Goal: Information Seeking & Learning: Learn about a topic

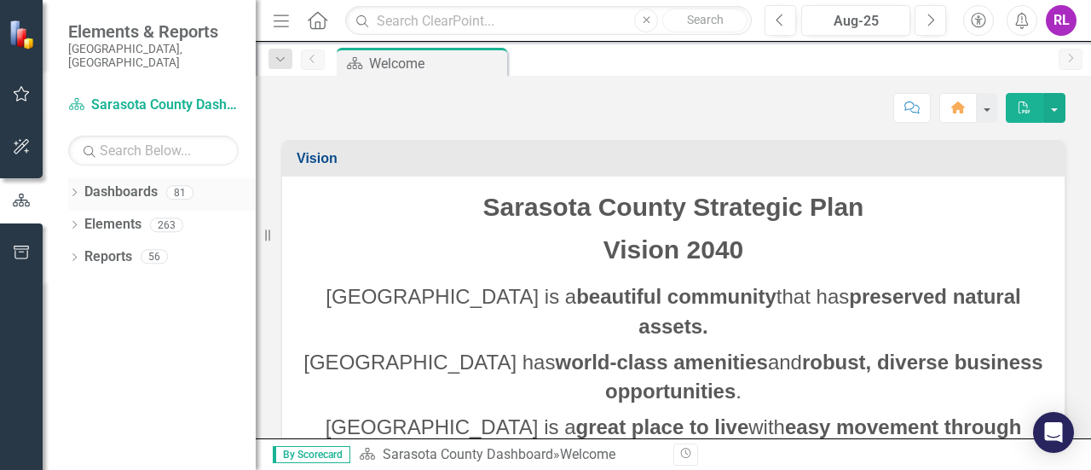
click at [72, 189] on icon "Dropdown" at bounding box center [74, 193] width 12 height 9
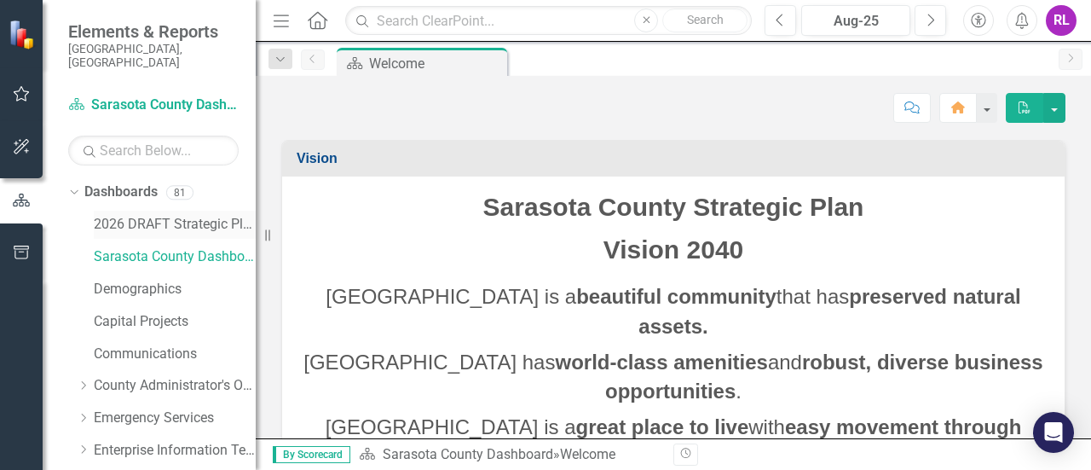
click at [105, 215] on link "2026 DRAFT Strategic Plan" at bounding box center [175, 225] width 162 height 20
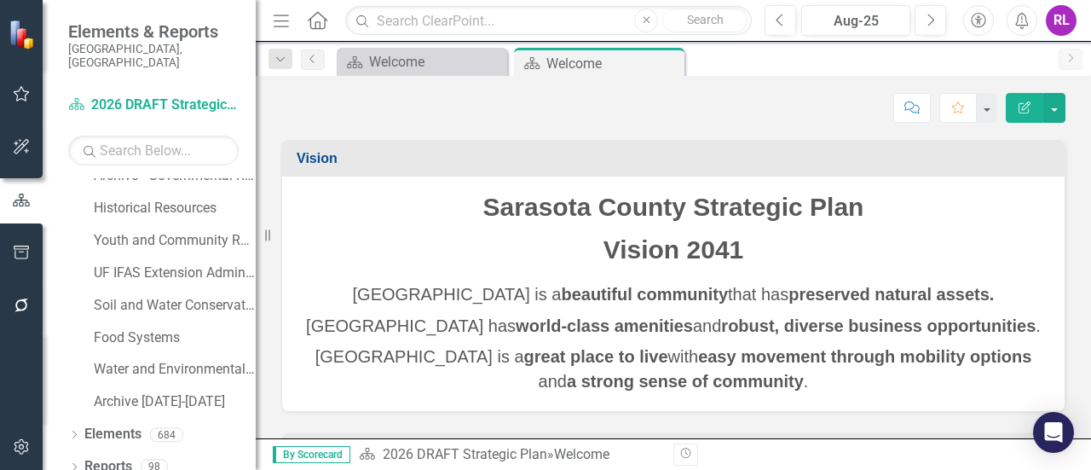
scroll to position [1243, 0]
click at [77, 429] on icon "Dropdown" at bounding box center [74, 433] width 12 height 9
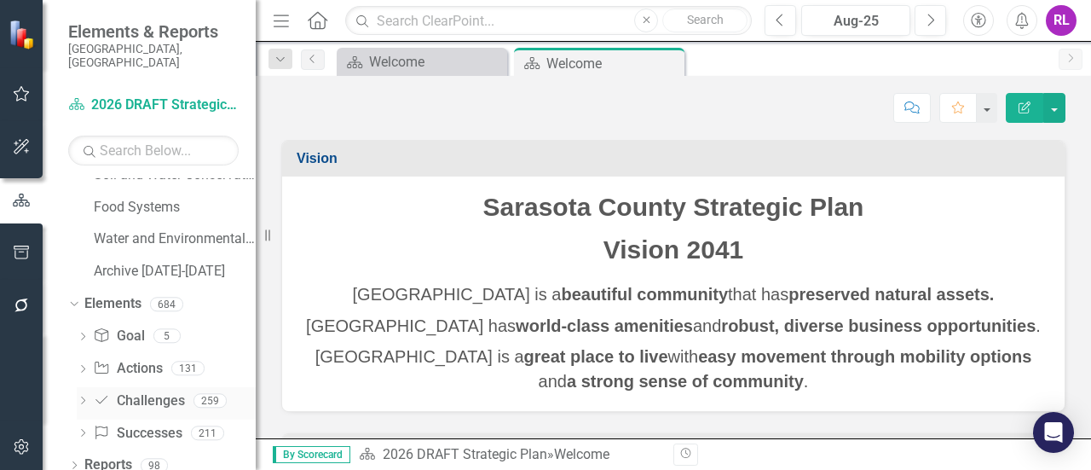
click at [135, 391] on link "Challenge Challenges" at bounding box center [138, 401] width 91 height 20
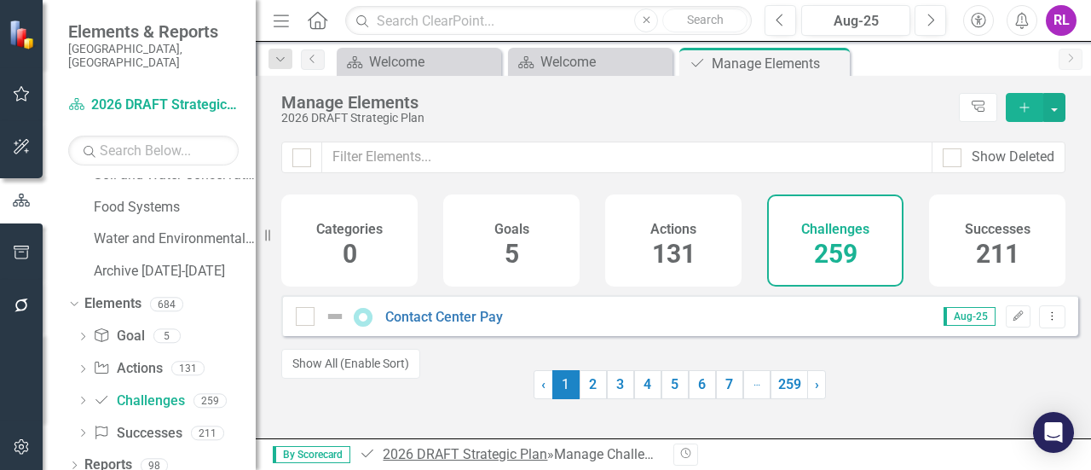
click at [414, 457] on link "2026 DRAFT Strategic Plan" at bounding box center [465, 454] width 164 height 16
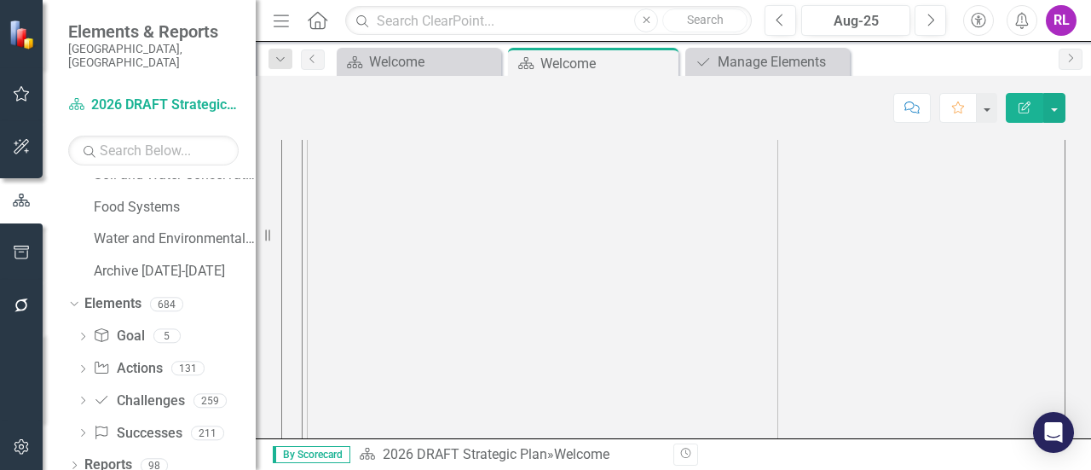
scroll to position [1029, 0]
click at [86, 397] on icon "Dropdown" at bounding box center [83, 401] width 12 height 9
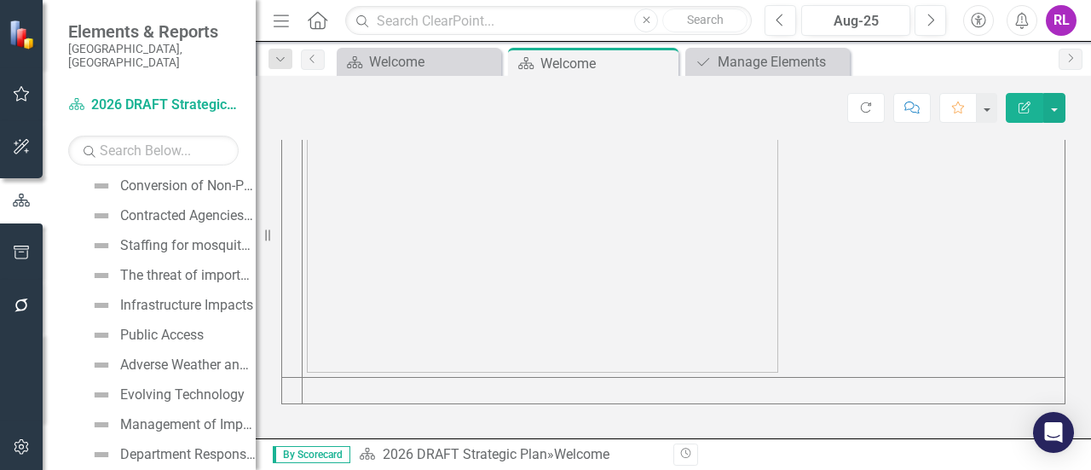
scroll to position [9097, 0]
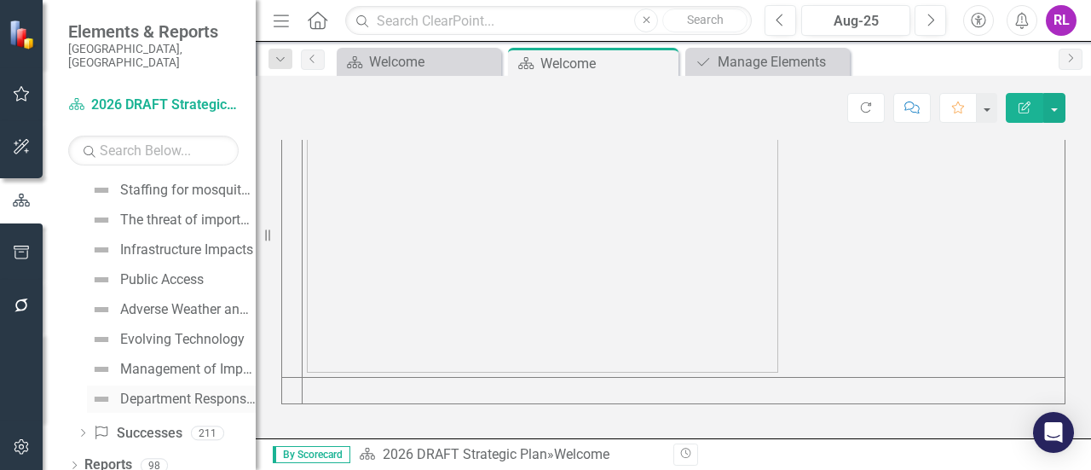
click at [144, 391] on div "Department Responsibilities and Collaboration" at bounding box center [187, 398] width 135 height 15
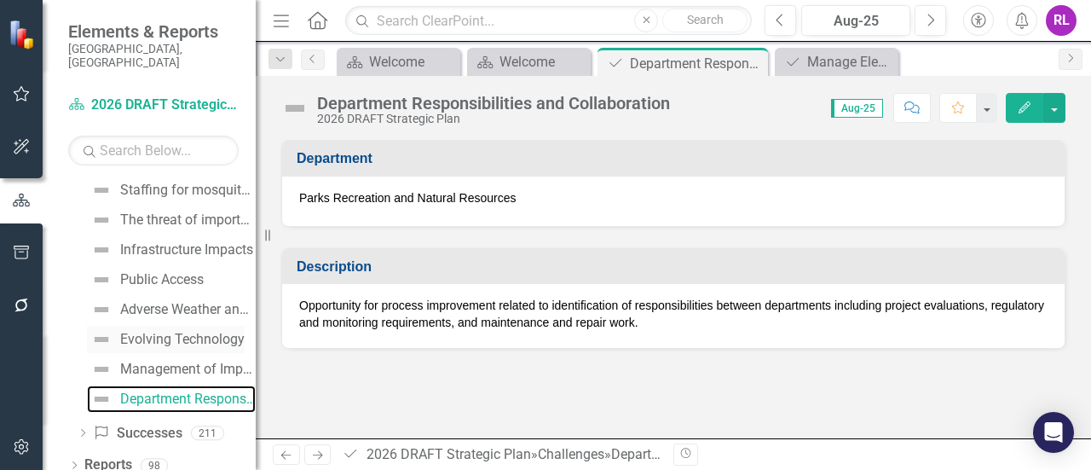
scroll to position [8585, 0]
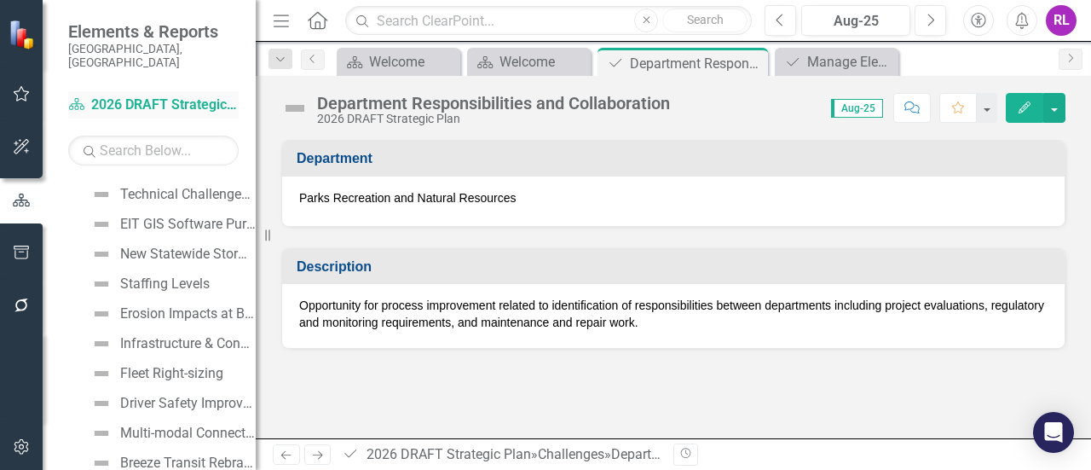
click at [117, 95] on link "Dashboard 2026 DRAFT Strategic Plan" at bounding box center [153, 105] width 170 height 20
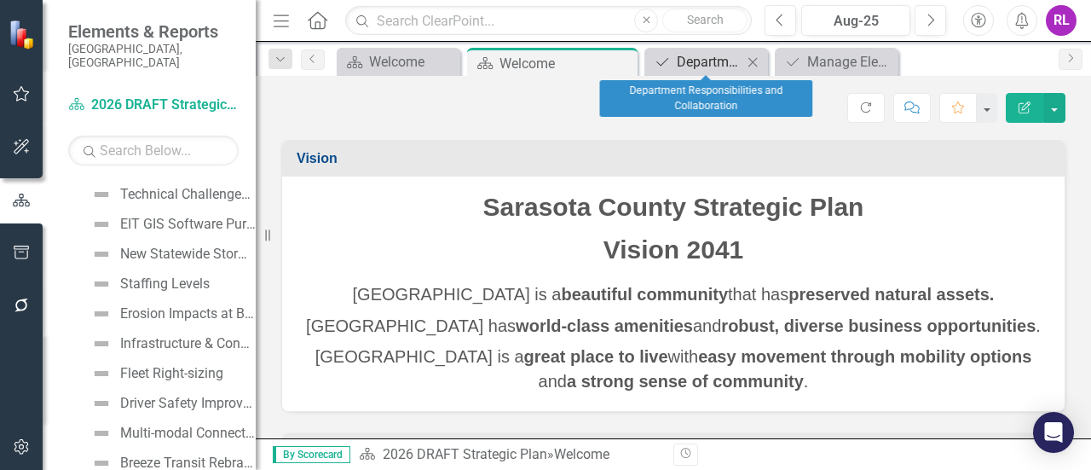
click at [702, 53] on div "Department Responsibilities and Collaboration" at bounding box center [710, 61] width 66 height 21
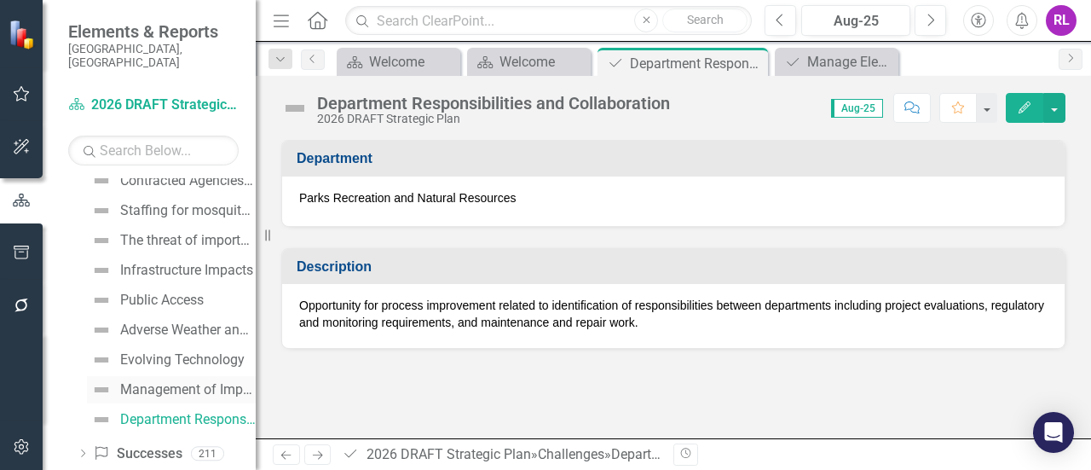
scroll to position [9097, 0]
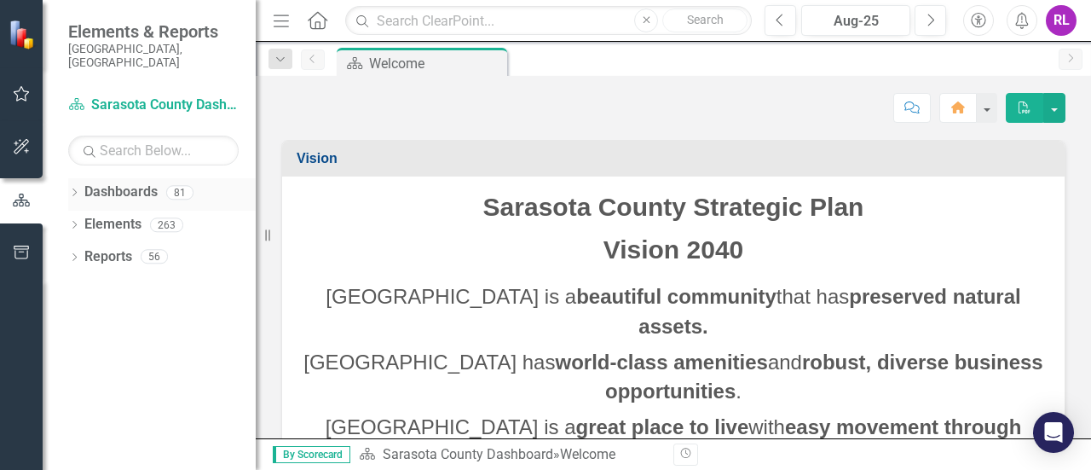
click at [74, 189] on icon "Dropdown" at bounding box center [74, 193] width 12 height 9
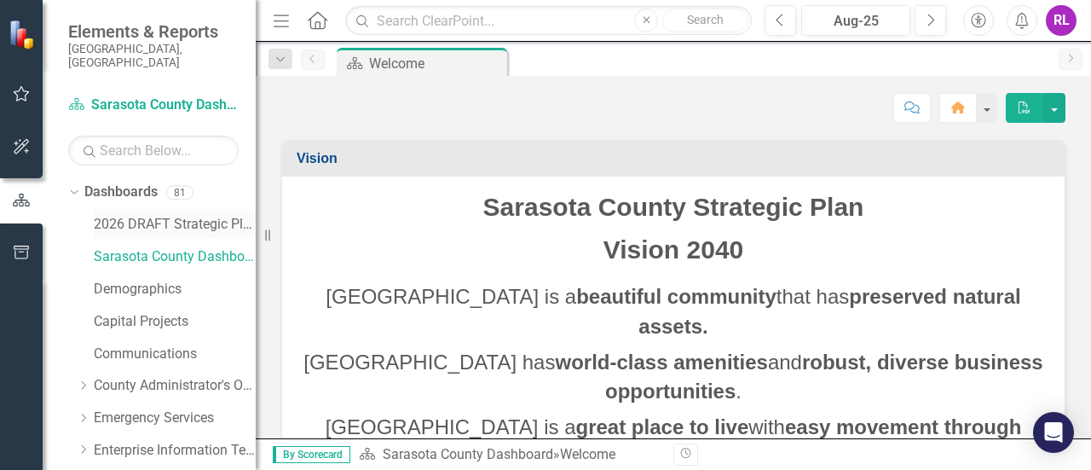
click at [177, 215] on link "2026 DRAFT Strategic Plan" at bounding box center [175, 225] width 162 height 20
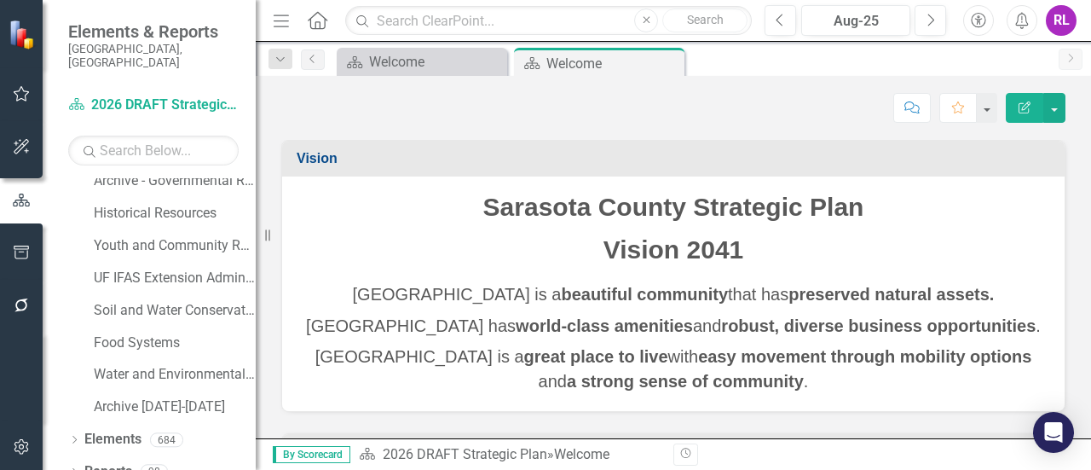
scroll to position [1243, 0]
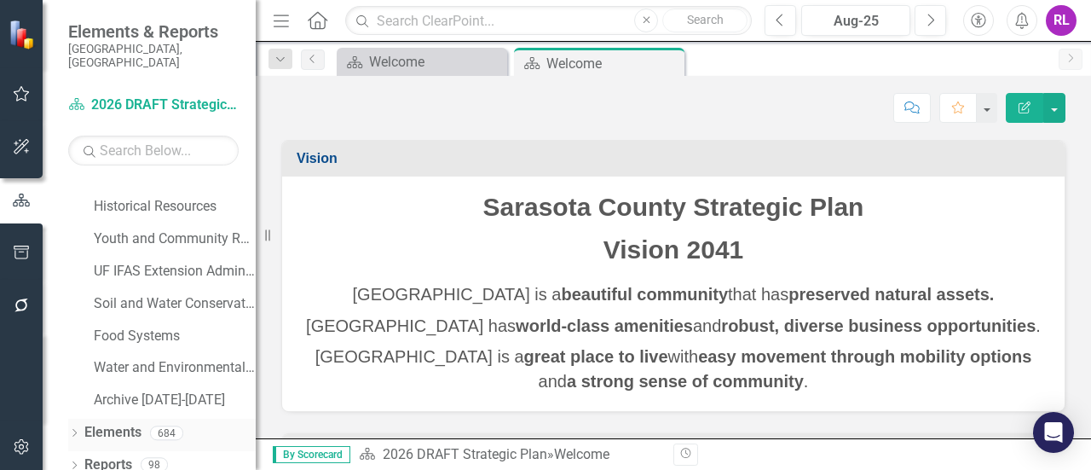
click at [78, 429] on icon "Dropdown" at bounding box center [74, 433] width 12 height 9
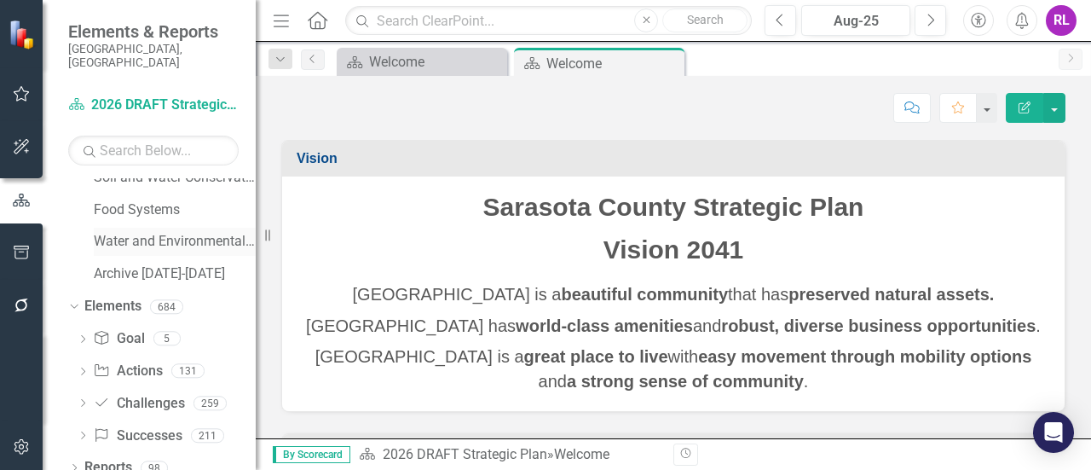
scroll to position [1372, 0]
click at [129, 424] on link "Success Successes" at bounding box center [137, 434] width 89 height 20
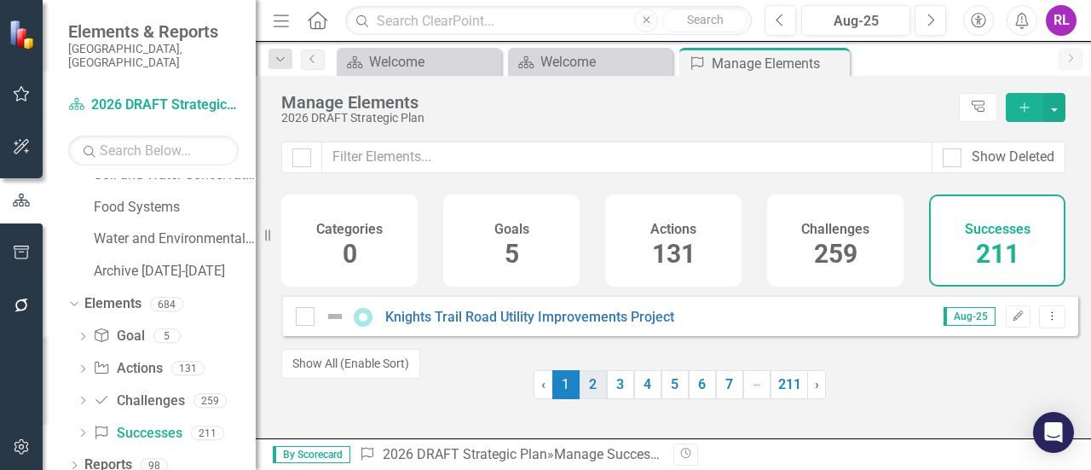
click at [589, 395] on link "2" at bounding box center [592, 384] width 27 height 29
click at [620, 399] on link "3" at bounding box center [620, 384] width 27 height 29
click at [644, 390] on link "4" at bounding box center [647, 384] width 27 height 29
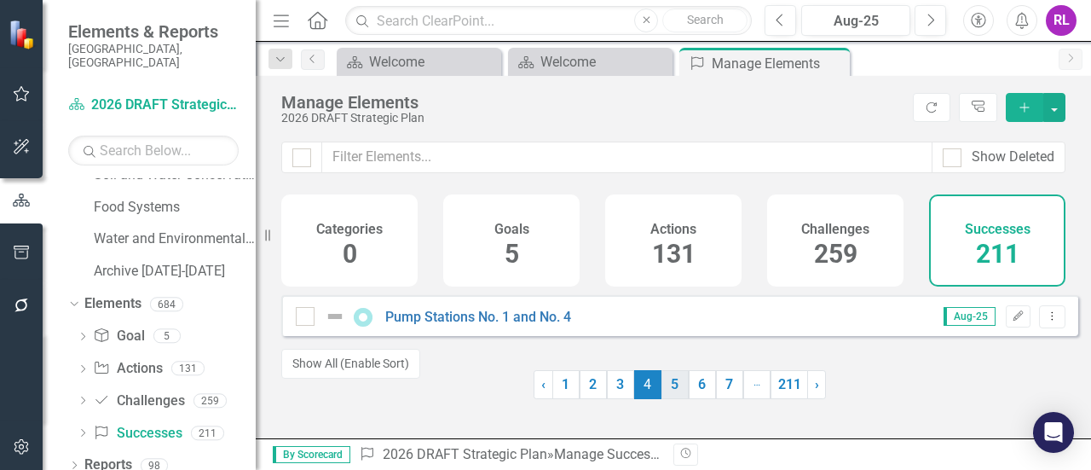
click at [662, 395] on link "5" at bounding box center [674, 384] width 27 height 29
click at [698, 399] on link "6" at bounding box center [702, 384] width 27 height 29
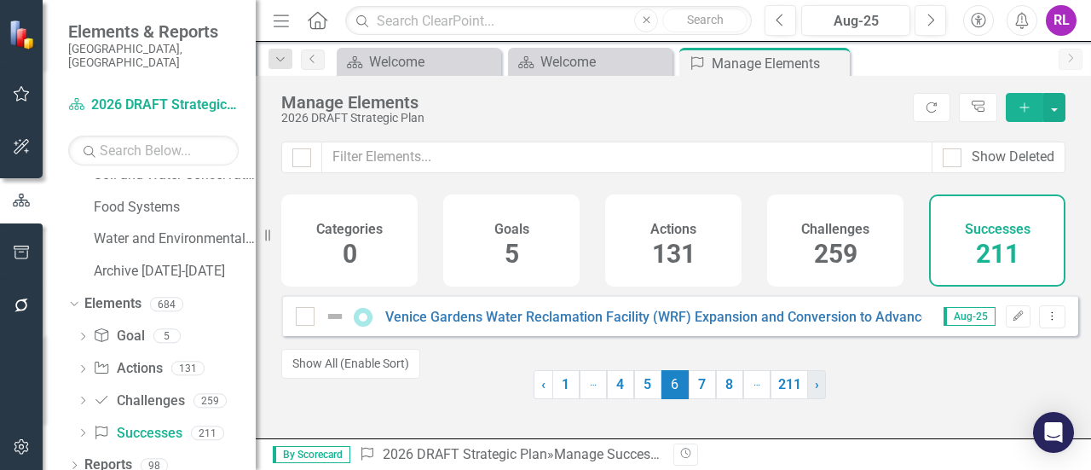
click at [815, 392] on span "›" at bounding box center [817, 384] width 4 height 16
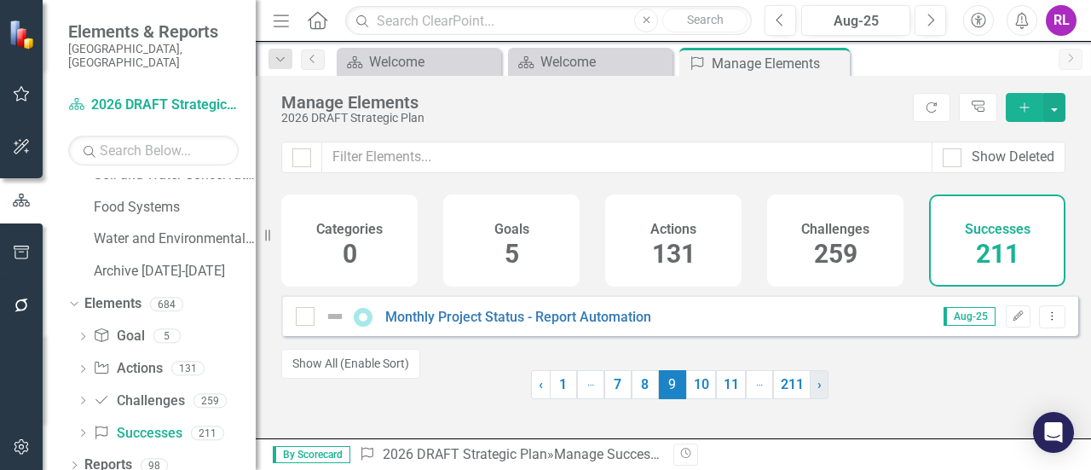
click at [817, 392] on span "›" at bounding box center [819, 384] width 4 height 16
click at [537, 392] on span "‹" at bounding box center [539, 384] width 4 height 16
click at [539, 392] on span "‹" at bounding box center [541, 384] width 4 height 16
click at [532, 399] on link "‹ Previous" at bounding box center [542, 384] width 20 height 29
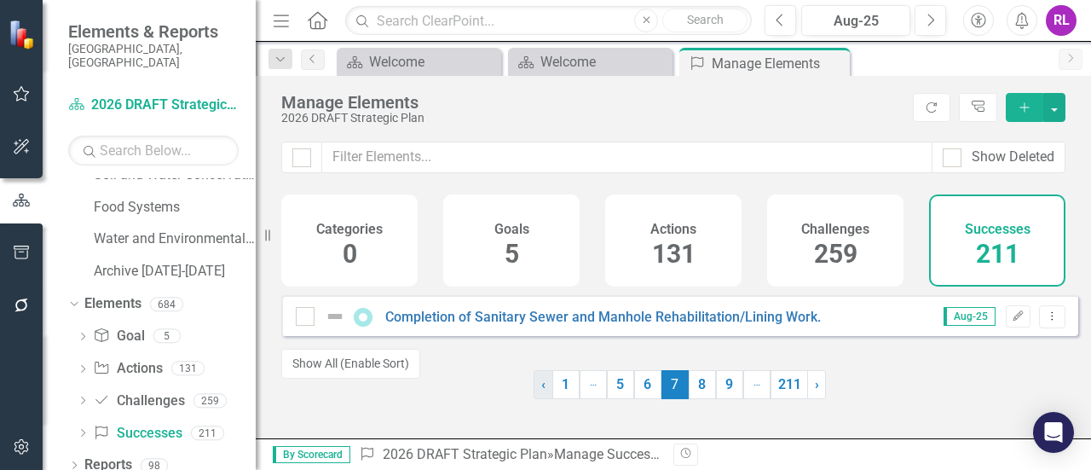
click at [544, 399] on link "‹ Previous" at bounding box center [543, 384] width 20 height 29
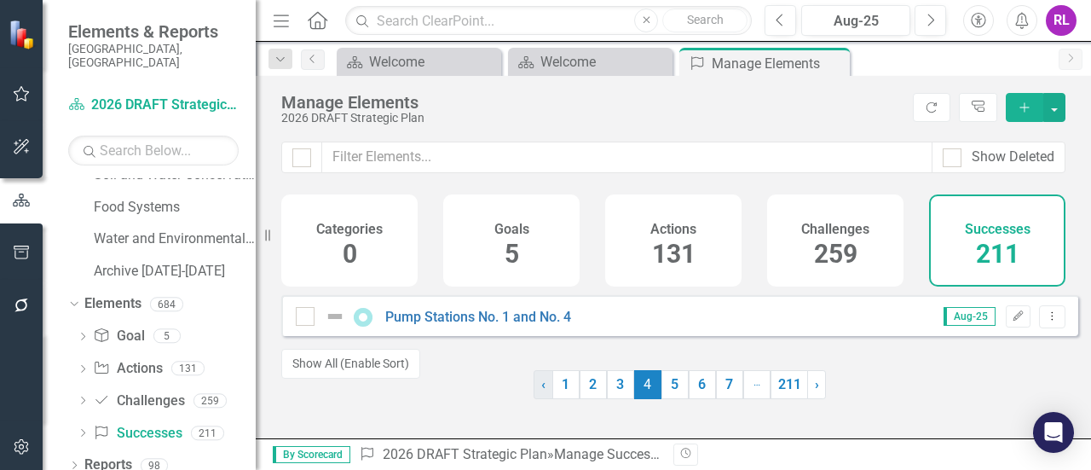
click at [544, 399] on link "‹ Previous" at bounding box center [543, 384] width 20 height 29
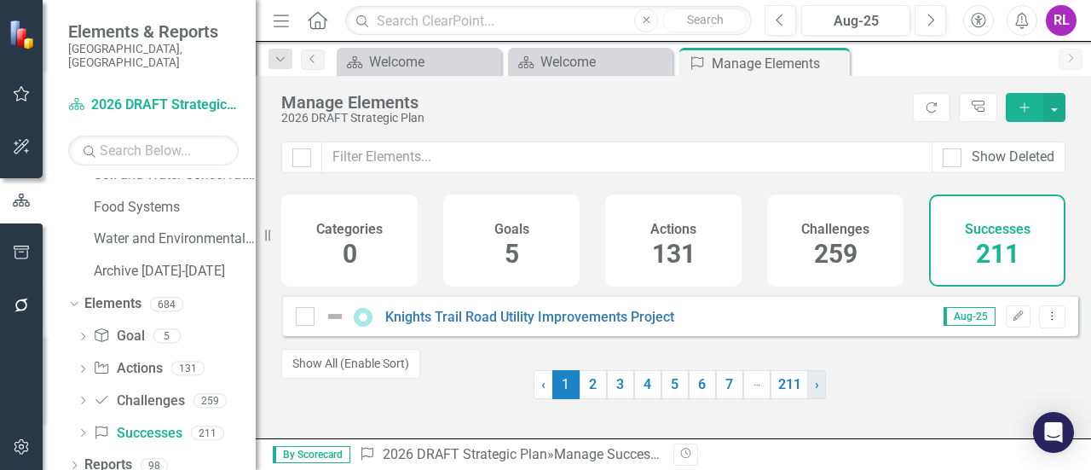
click at [814, 392] on link "› Next" at bounding box center [816, 384] width 19 height 29
click at [815, 392] on span "›" at bounding box center [817, 384] width 4 height 16
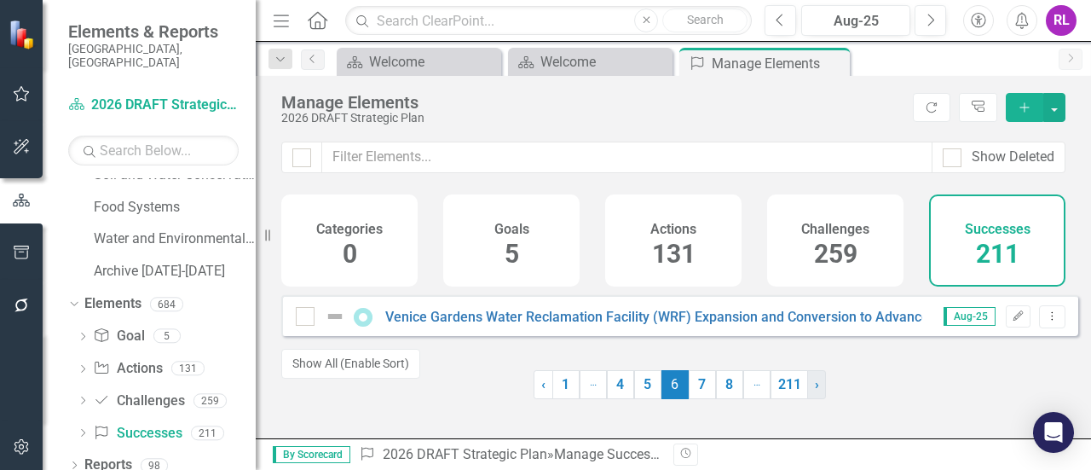
click at [815, 392] on span "›" at bounding box center [817, 384] width 4 height 16
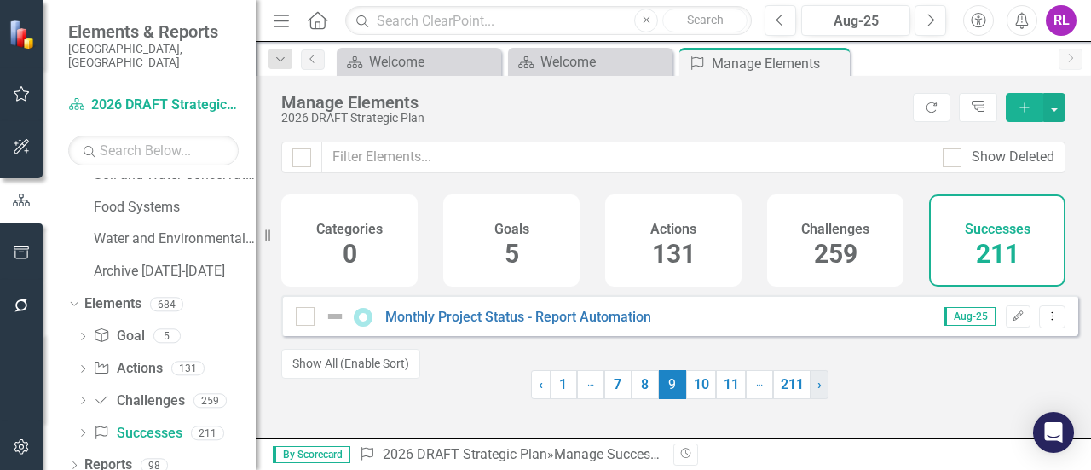
click at [817, 392] on span "›" at bounding box center [819, 384] width 4 height 16
click at [818, 392] on span "›" at bounding box center [820, 384] width 4 height 16
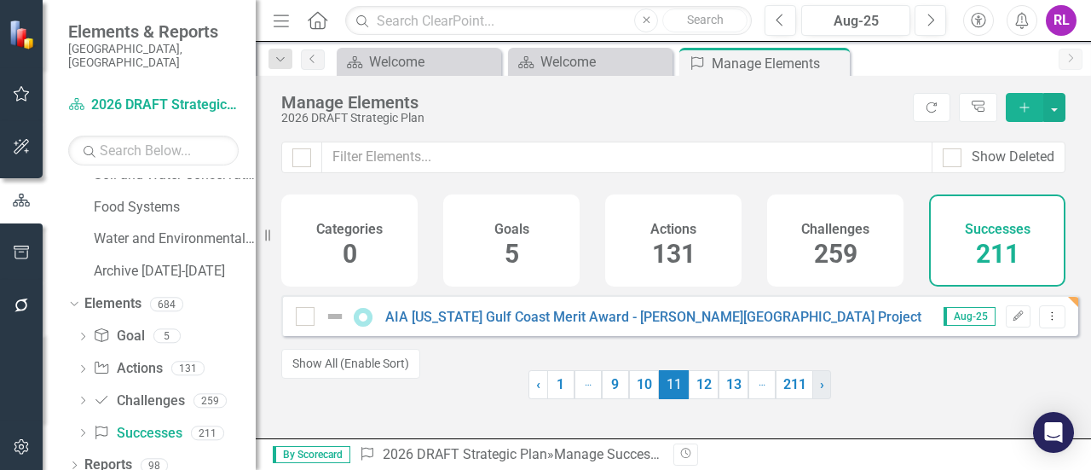
click at [812, 393] on link "› Next" at bounding box center [821, 384] width 19 height 29
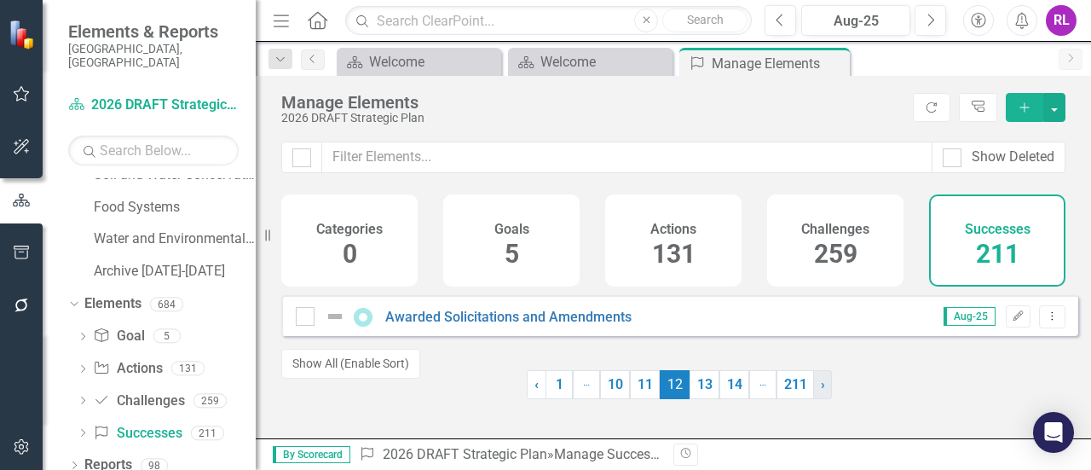
click at [813, 393] on link "› Next" at bounding box center [822, 384] width 19 height 29
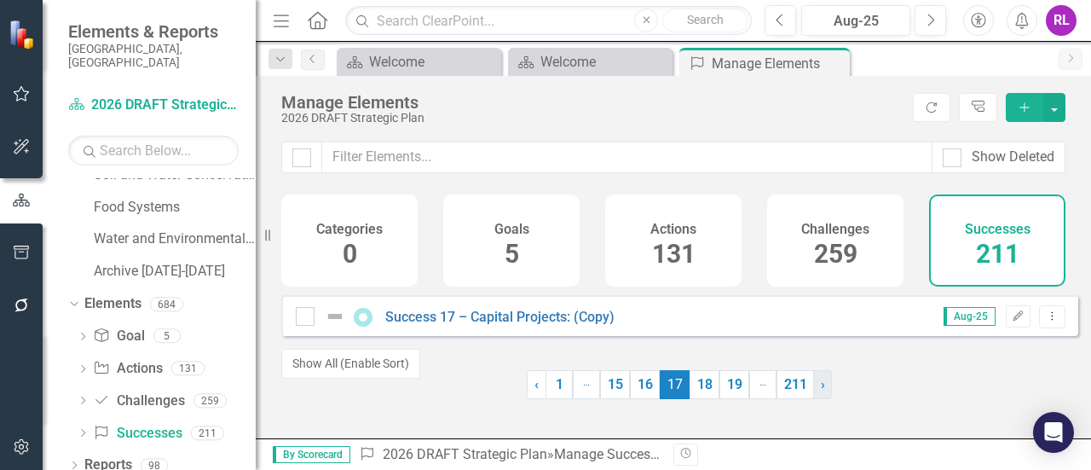
click at [813, 393] on link "› Next" at bounding box center [822, 384] width 19 height 29
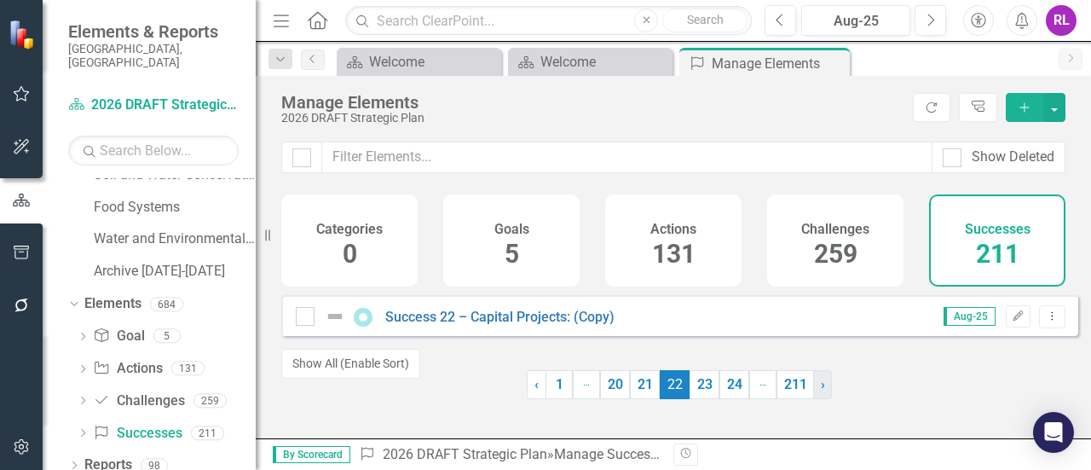
click at [813, 393] on link "› Next" at bounding box center [822, 384] width 19 height 29
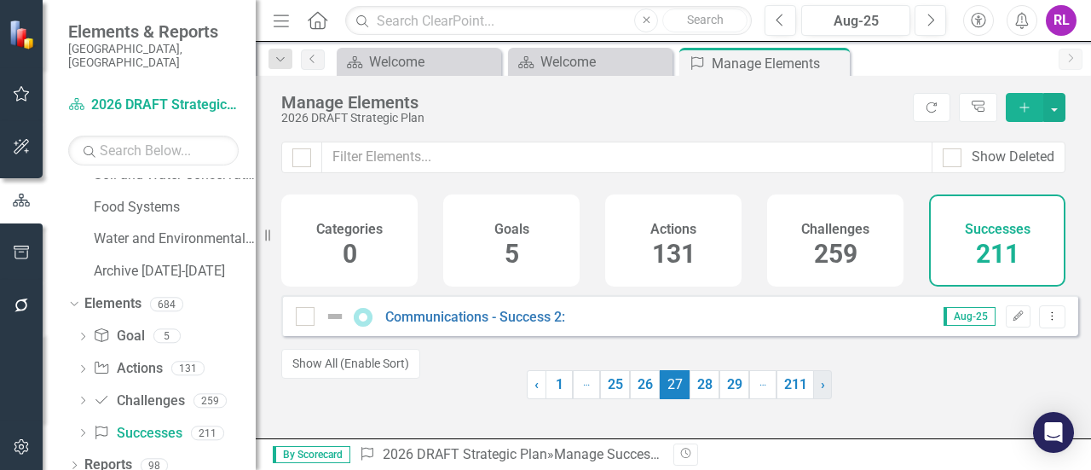
click at [813, 393] on link "› Next" at bounding box center [822, 384] width 19 height 29
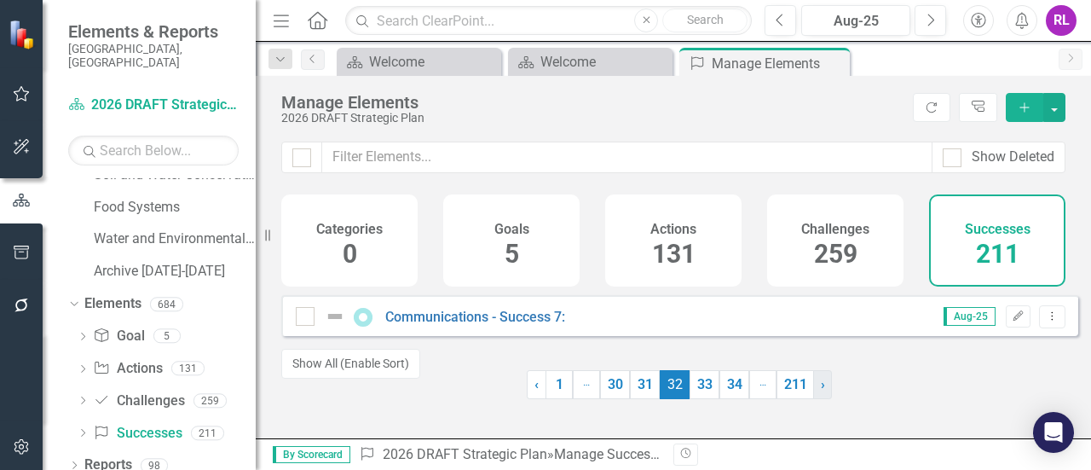
click at [813, 393] on link "› Next" at bounding box center [822, 384] width 19 height 29
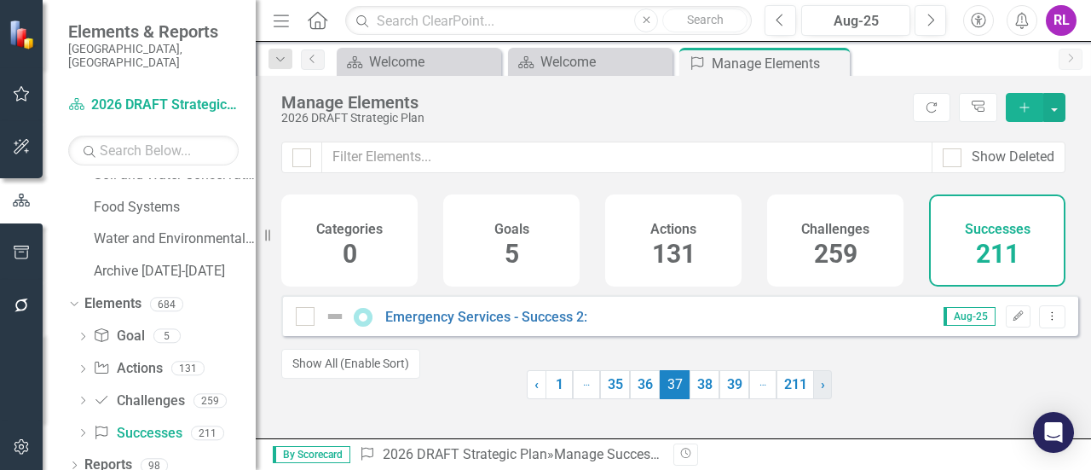
click at [813, 393] on link "› Next" at bounding box center [822, 384] width 19 height 29
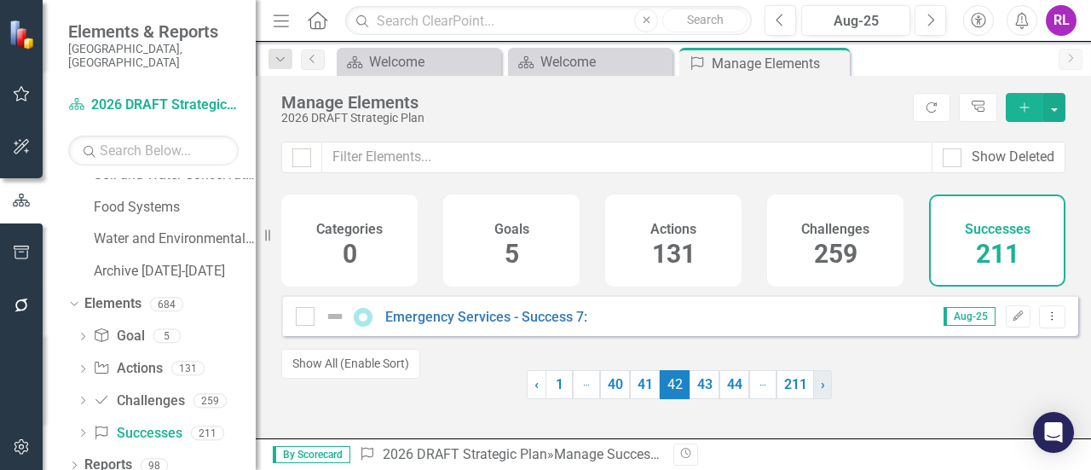
click at [813, 393] on link "› Next" at bounding box center [822, 384] width 19 height 29
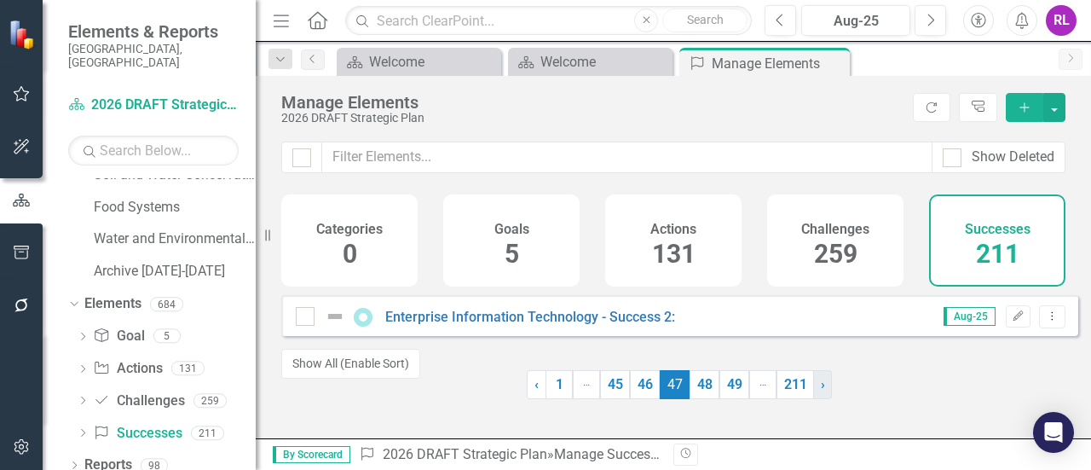
click at [813, 393] on link "› Next" at bounding box center [822, 384] width 19 height 29
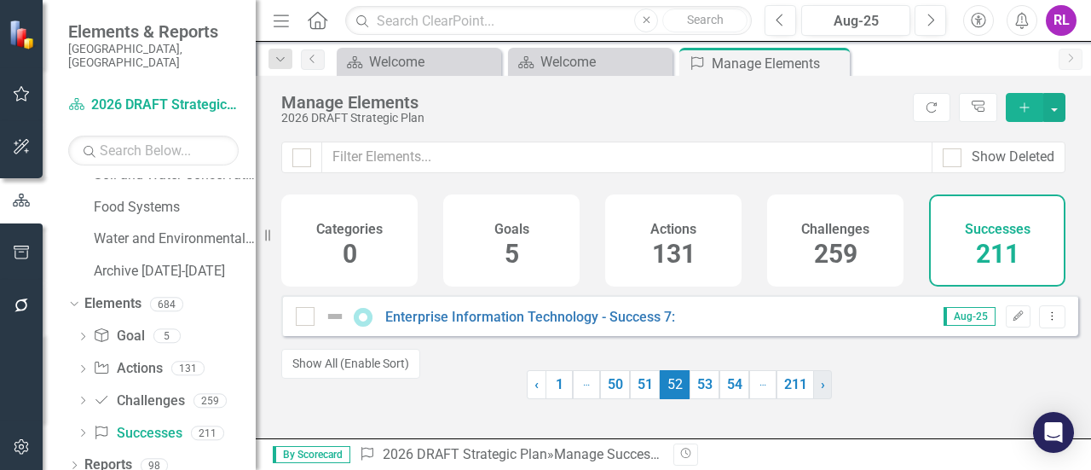
click at [813, 393] on link "› Next" at bounding box center [822, 384] width 19 height 29
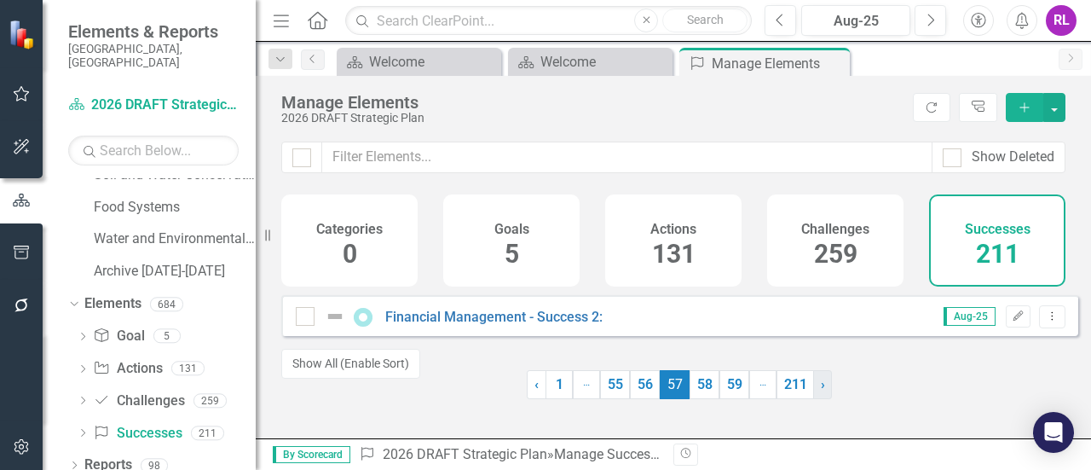
click at [813, 393] on link "› Next" at bounding box center [822, 384] width 19 height 29
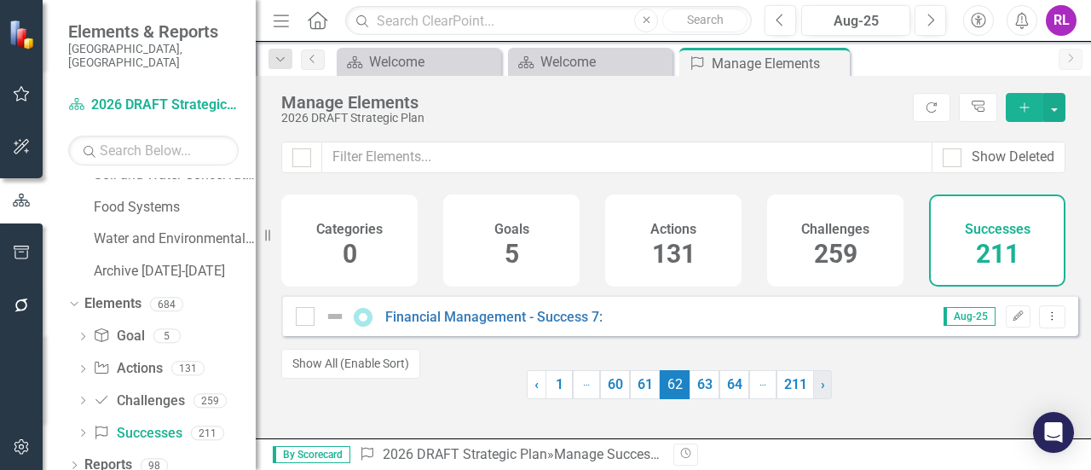
click at [813, 393] on link "› Next" at bounding box center [822, 384] width 19 height 29
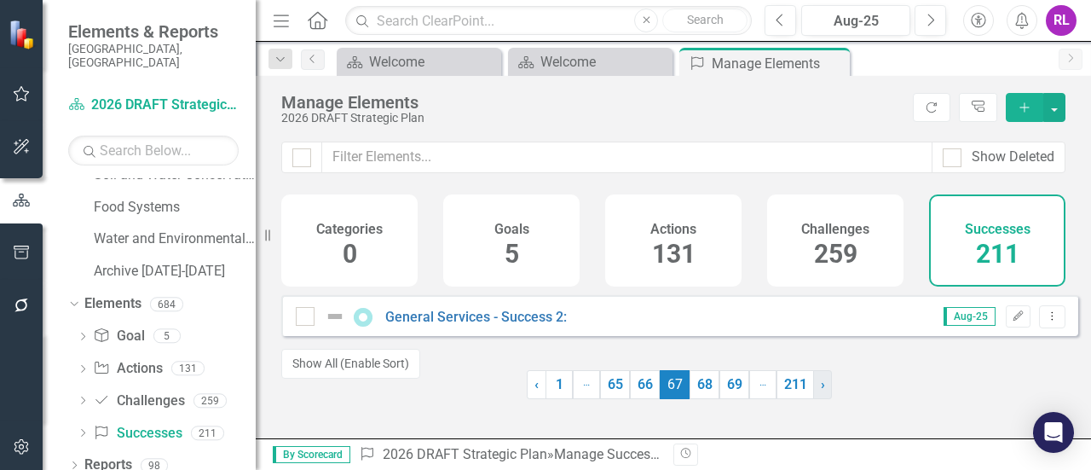
click at [813, 393] on link "› Next" at bounding box center [822, 384] width 19 height 29
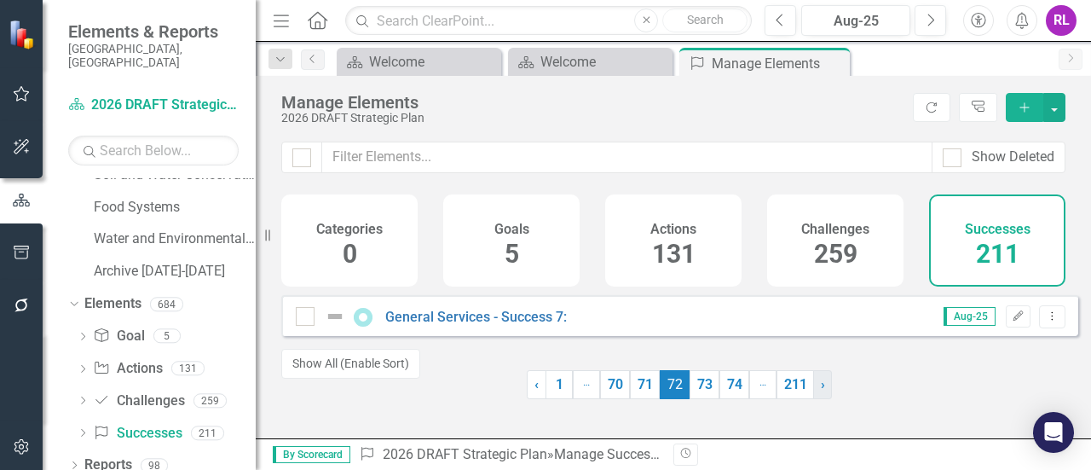
click at [813, 393] on link "› Next" at bounding box center [822, 384] width 19 height 29
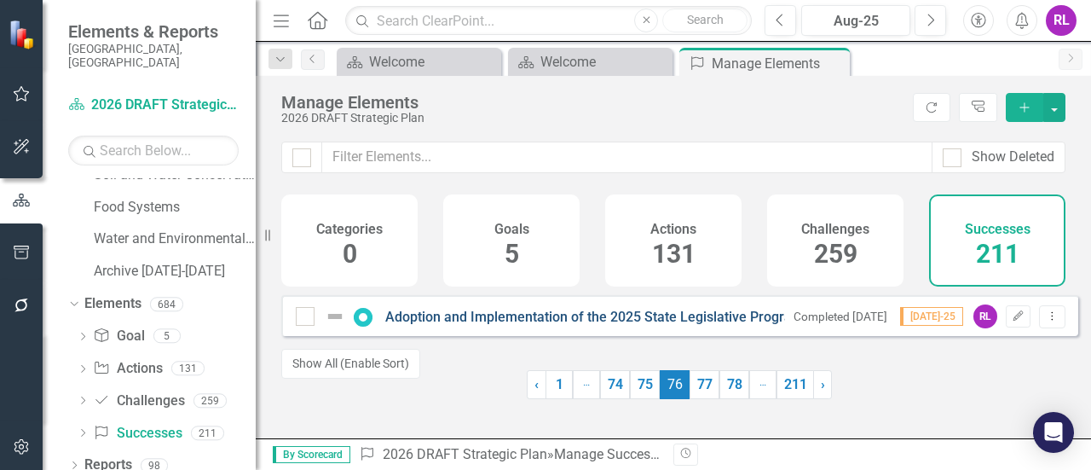
click at [400, 325] on link "Adoption and Implementation of the 2025 State Legislative Program" at bounding box center [594, 316] width 418 height 16
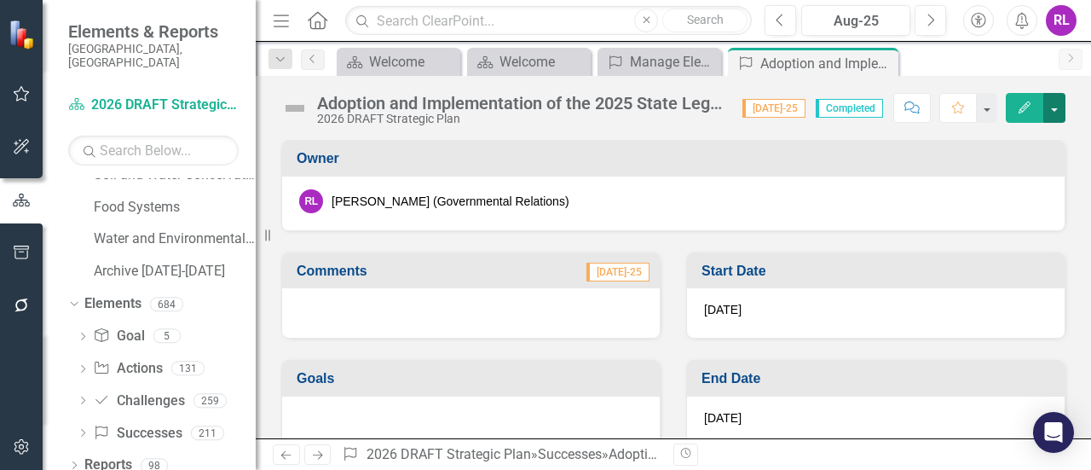
click at [1057, 107] on button "button" at bounding box center [1054, 108] width 22 height 30
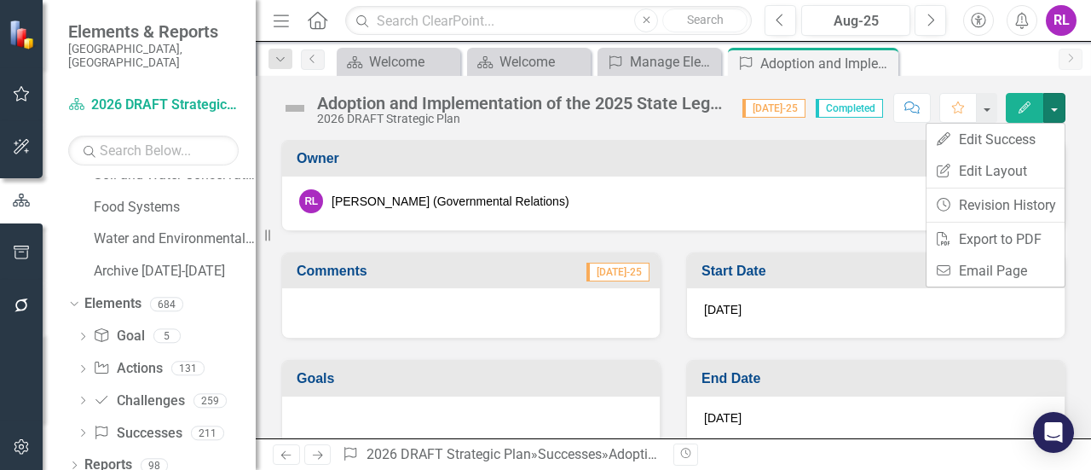
click at [753, 227] on div "[PERSON_NAME] (Governmental Relations)" at bounding box center [673, 203] width 782 height 54
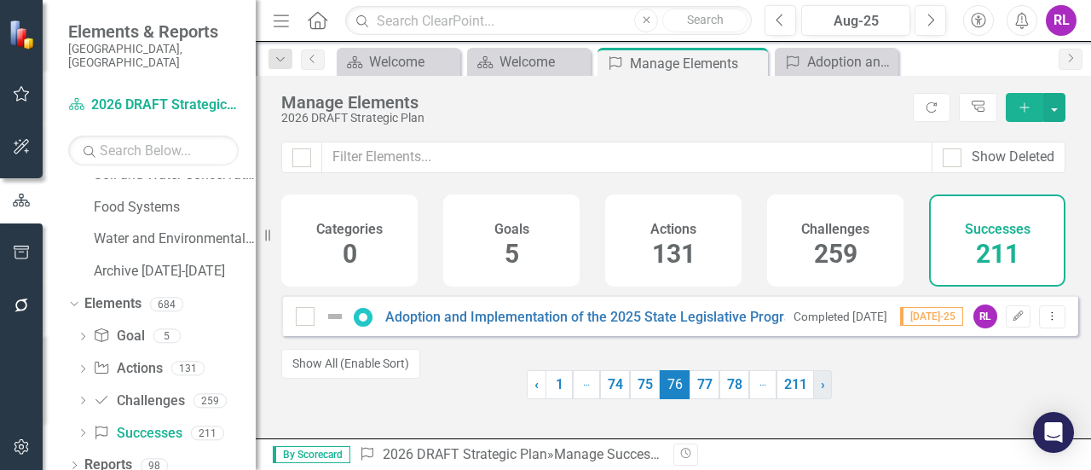
click at [821, 392] on span "›" at bounding box center [823, 384] width 4 height 16
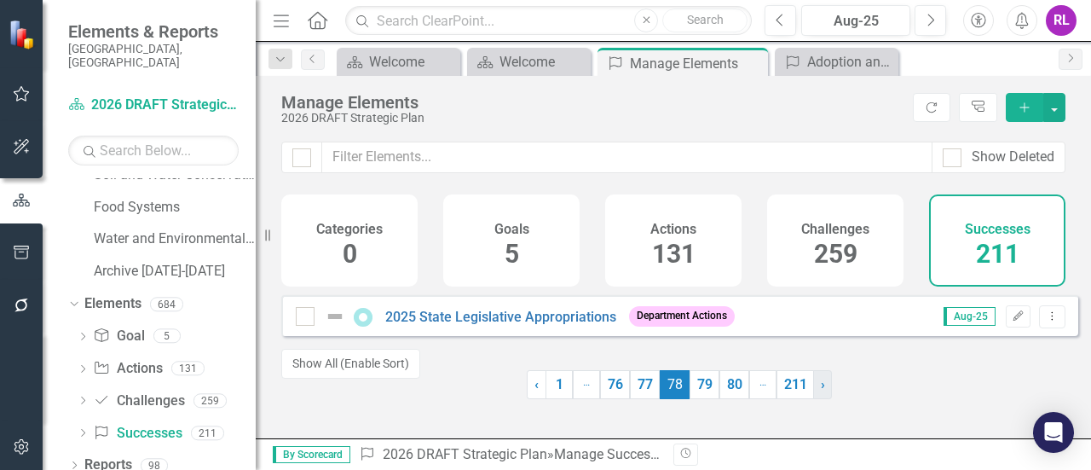
click at [821, 392] on span "›" at bounding box center [823, 384] width 4 height 16
click at [527, 395] on link "‹ Previous" at bounding box center [537, 384] width 20 height 29
click at [329, 326] on img at bounding box center [335, 316] width 20 height 20
click at [307, 318] on input "checkbox" at bounding box center [301, 312] width 11 height 11
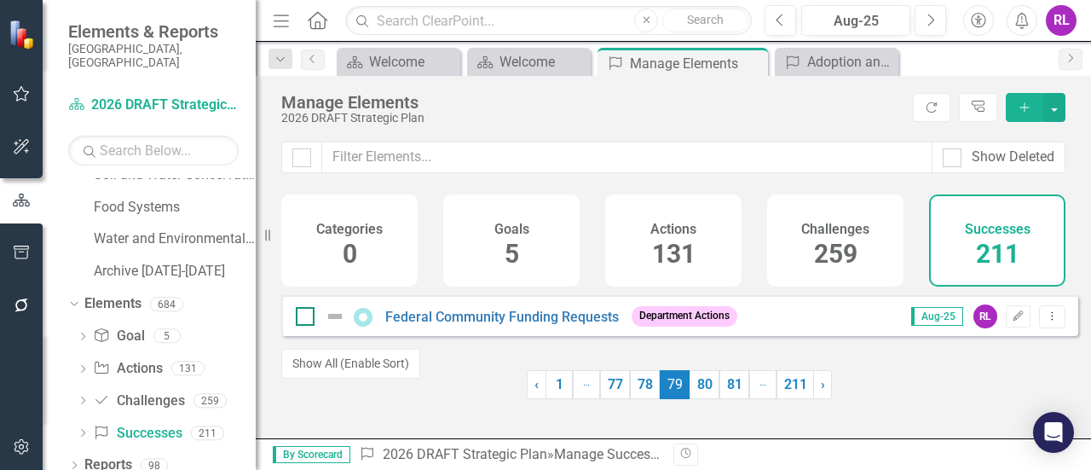
checkbox input "true"
click at [329, 326] on img at bounding box center [335, 316] width 20 height 20
click at [307, 318] on input "checkbox" at bounding box center [301, 312] width 11 height 11
checkbox input "false"
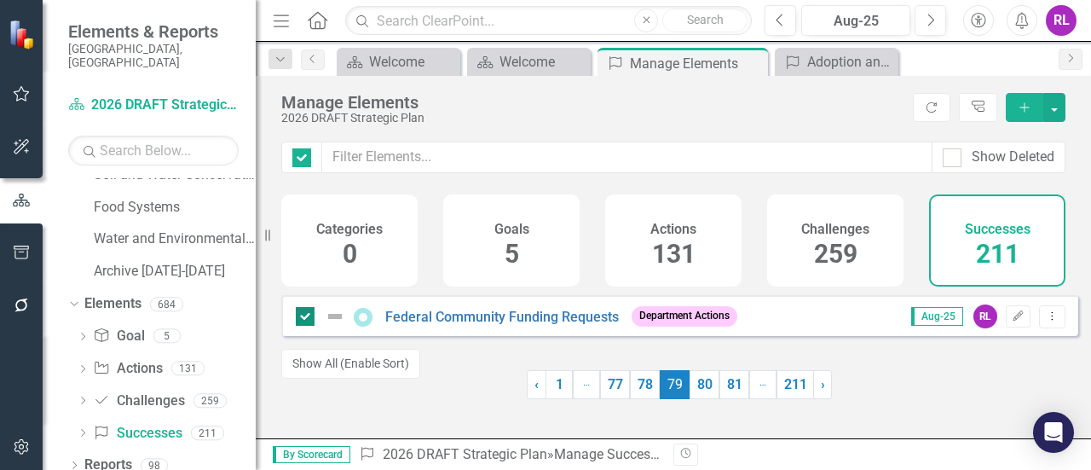
checkbox input "false"
click at [100, 393] on icon "Challenge" at bounding box center [101, 400] width 17 height 14
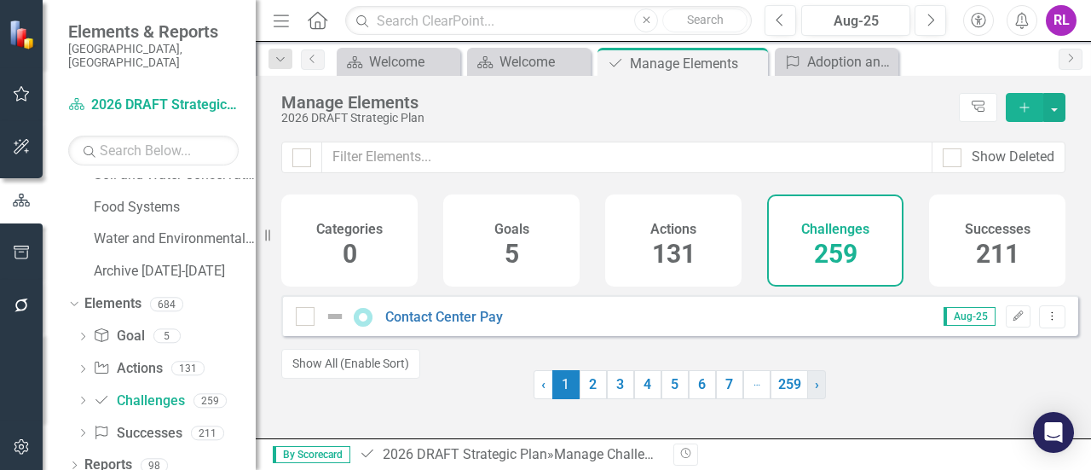
click at [815, 392] on span "›" at bounding box center [817, 384] width 4 height 16
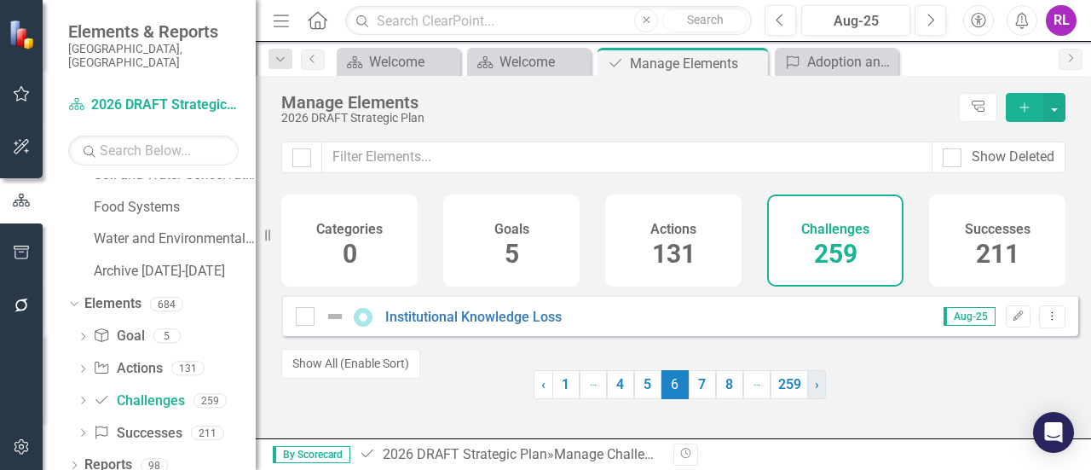
click at [815, 392] on span "›" at bounding box center [817, 384] width 4 height 16
click at [531, 399] on link "‹ Previous" at bounding box center [541, 384] width 20 height 29
click at [808, 399] on link "› Next" at bounding box center [817, 384] width 19 height 29
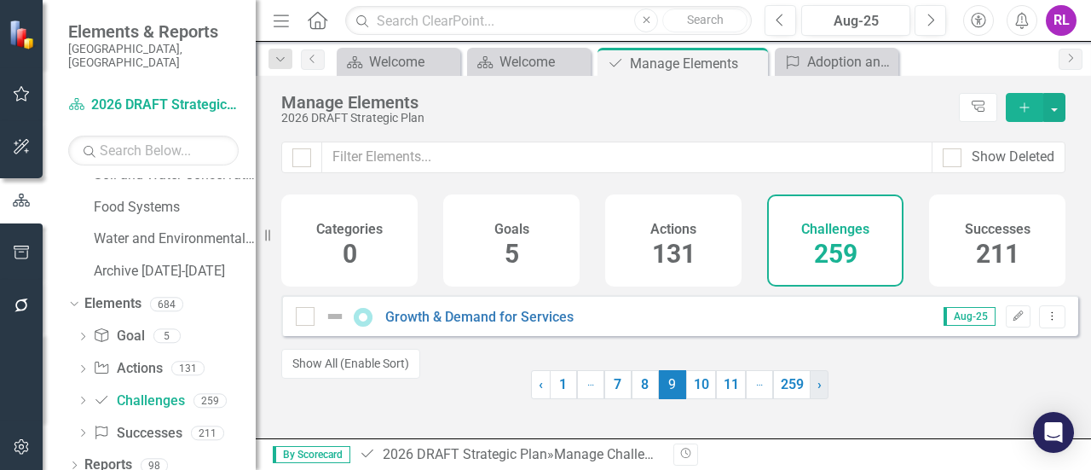
click at [810, 399] on link "› Next" at bounding box center [819, 384] width 19 height 29
click at [810, 398] on link "› Next" at bounding box center [819, 384] width 19 height 29
click at [804, 398] on link "259" at bounding box center [793, 384] width 37 height 29
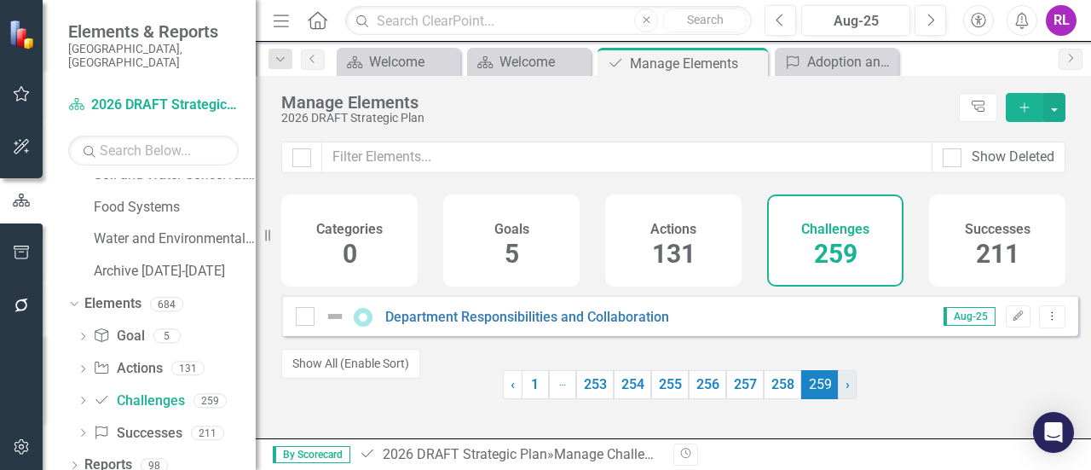
click at [804, 398] on span "259 (current)" at bounding box center [819, 384] width 37 height 29
click at [510, 392] on span "‹" at bounding box center [512, 384] width 4 height 16
click at [533, 399] on link "1" at bounding box center [535, 384] width 27 height 29
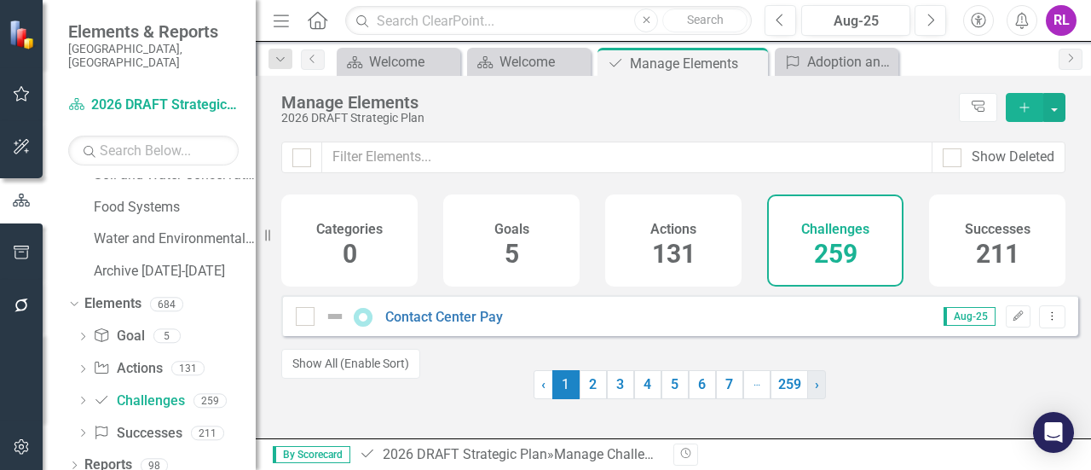
click at [807, 394] on link "› Next" at bounding box center [816, 384] width 19 height 29
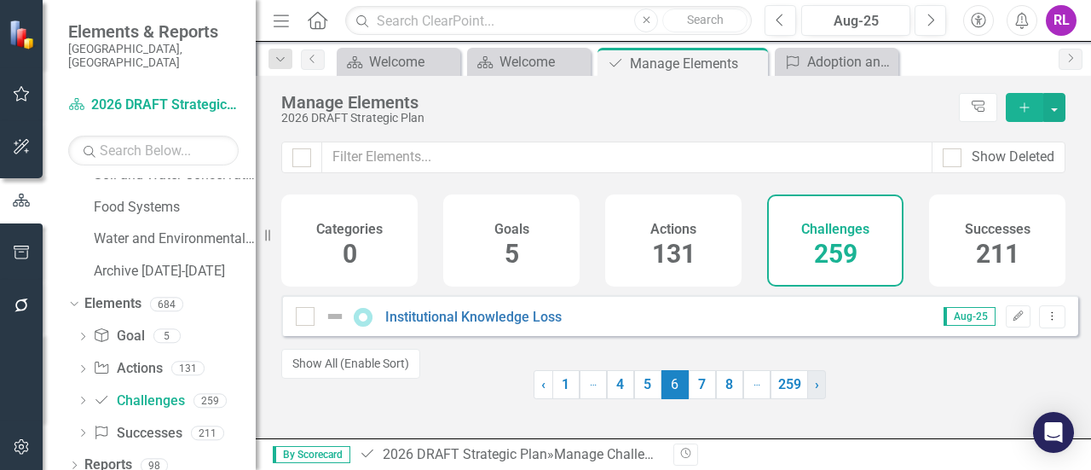
click at [807, 394] on link "› Next" at bounding box center [816, 384] width 19 height 29
click at [808, 394] on link "› Next" at bounding box center [817, 384] width 19 height 29
click at [810, 394] on link "› Next" at bounding box center [819, 384] width 19 height 29
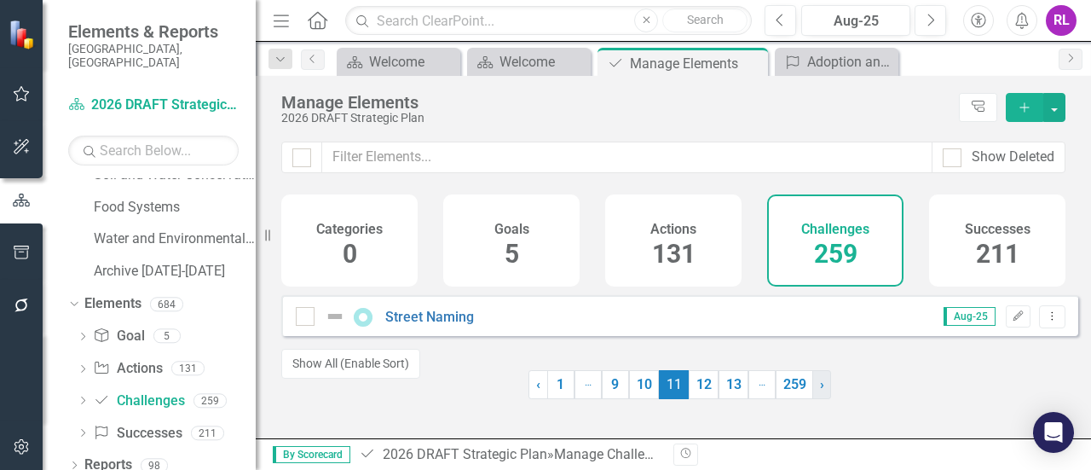
click at [804, 394] on link "259" at bounding box center [793, 384] width 37 height 29
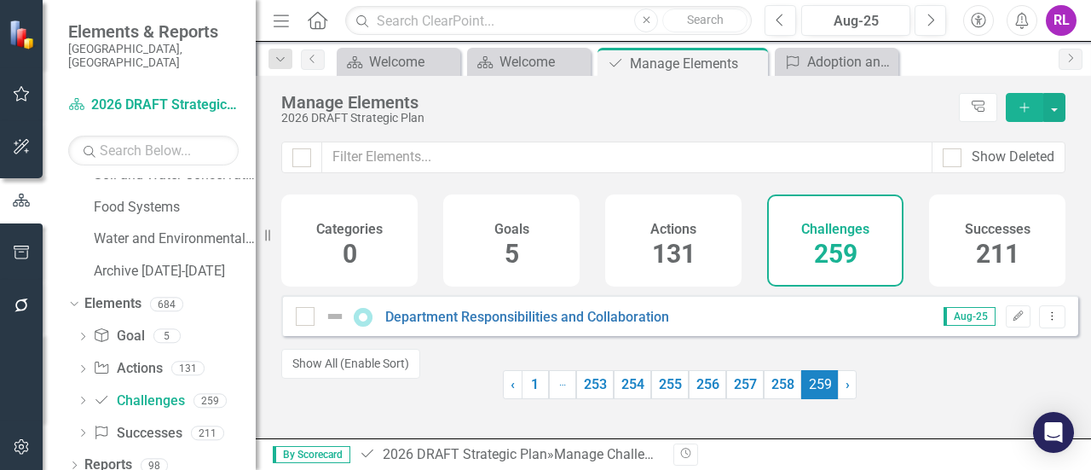
click at [804, 394] on span "259 (current)" at bounding box center [819, 384] width 37 height 29
click at [508, 395] on link "‹ Previous" at bounding box center [513, 384] width 20 height 29
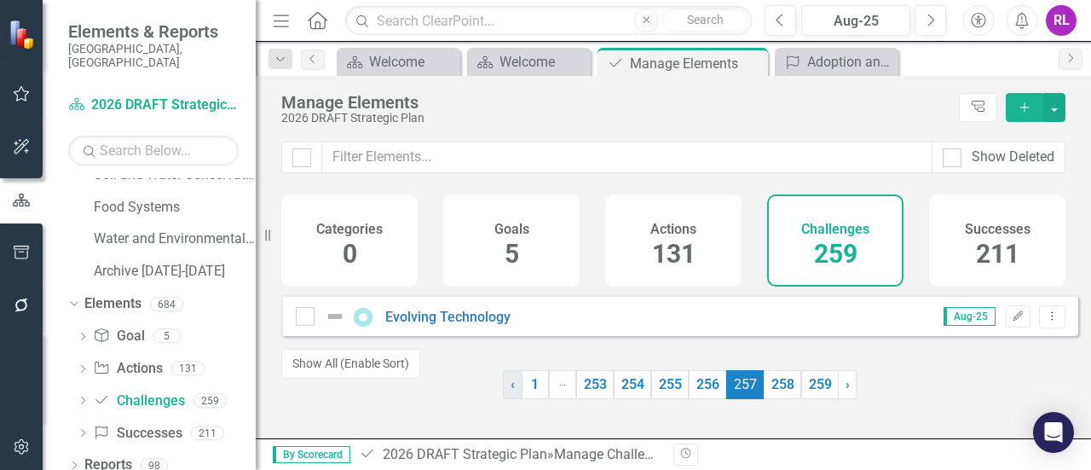
click at [508, 395] on link "‹ Previous" at bounding box center [513, 384] width 20 height 29
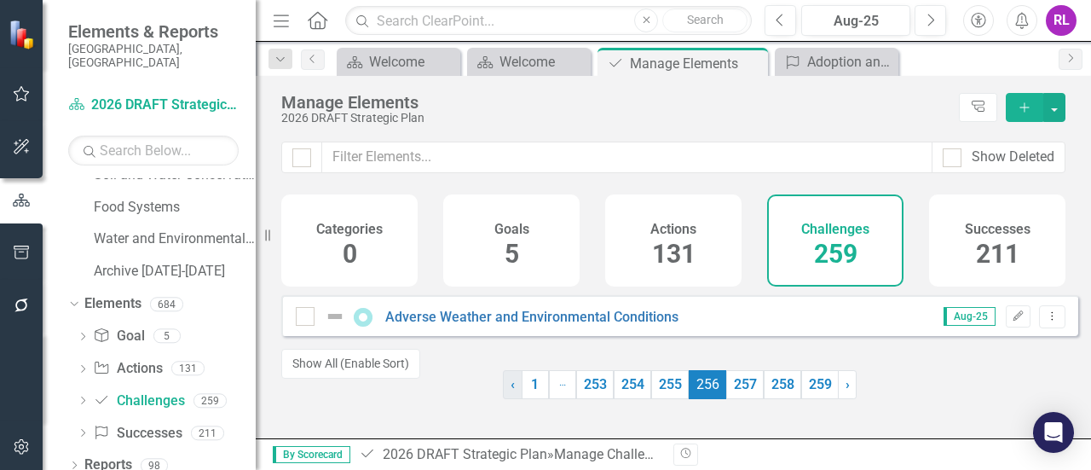
click at [508, 395] on link "‹ Previous" at bounding box center [513, 384] width 20 height 29
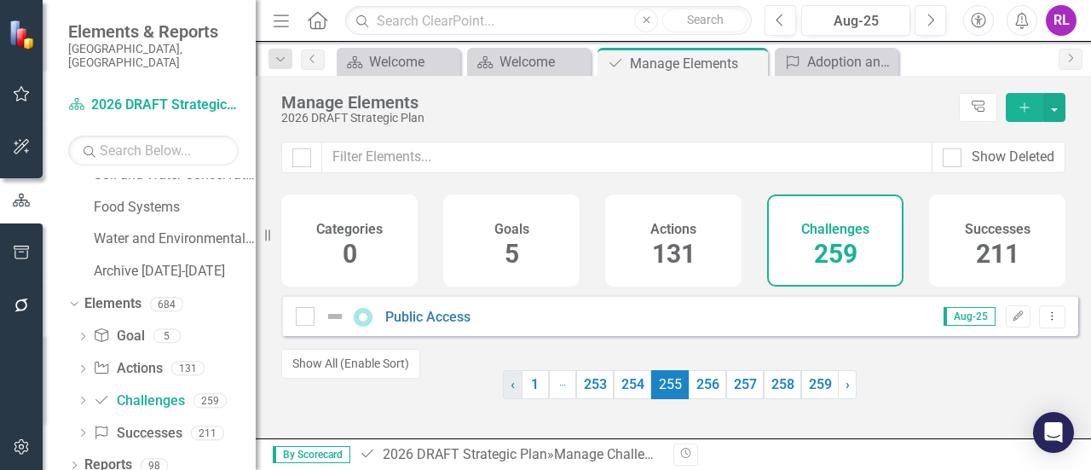
click at [508, 395] on link "‹ Previous" at bounding box center [513, 384] width 20 height 29
click at [516, 392] on span "‹" at bounding box center [518, 384] width 4 height 16
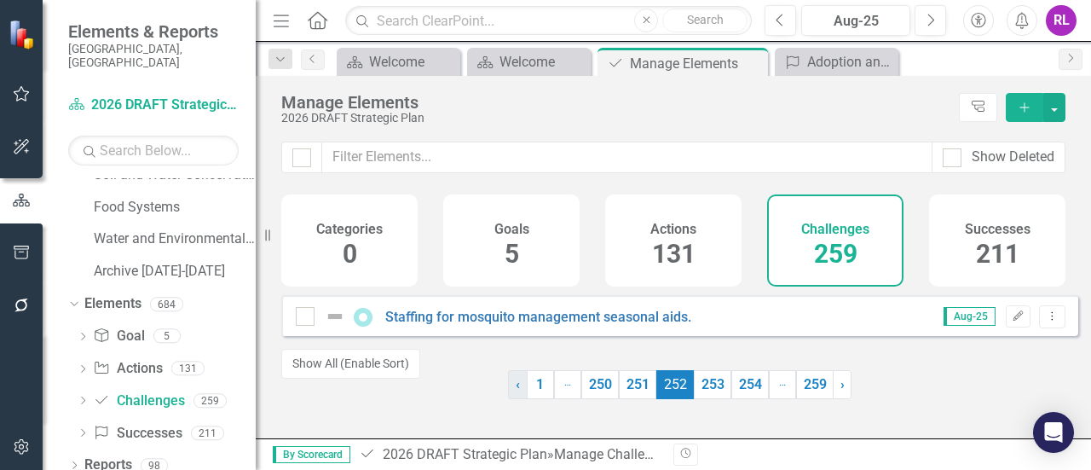
click at [516, 392] on span "‹" at bounding box center [518, 384] width 4 height 16
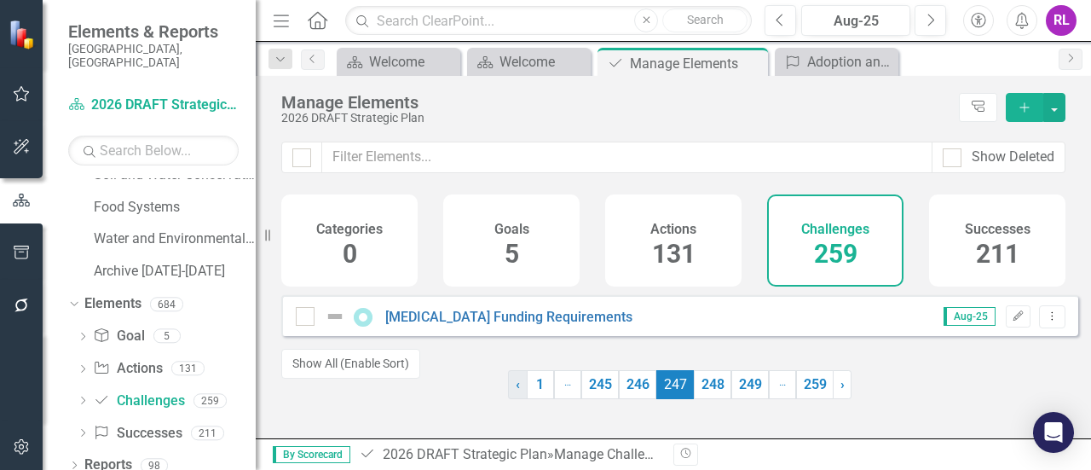
click at [516, 392] on span "‹" at bounding box center [518, 384] width 4 height 16
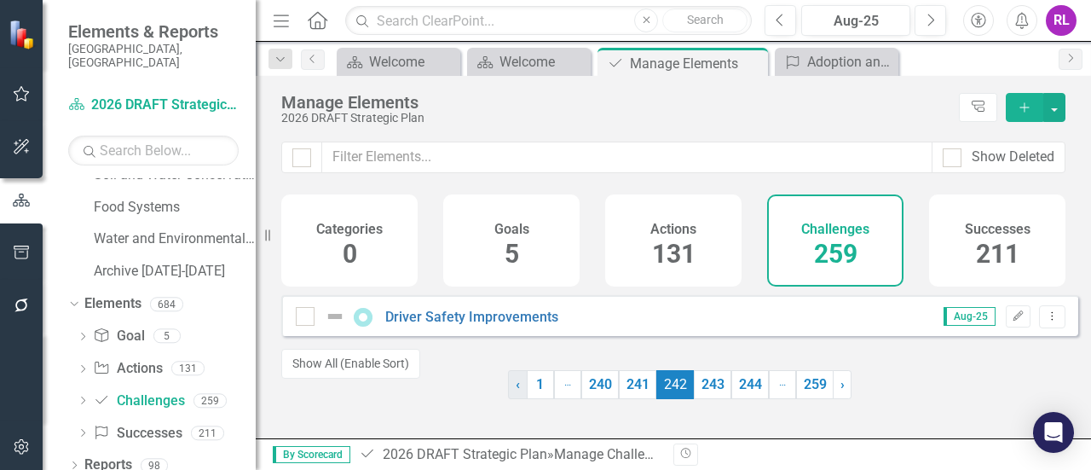
click at [516, 392] on span "‹" at bounding box center [518, 384] width 4 height 16
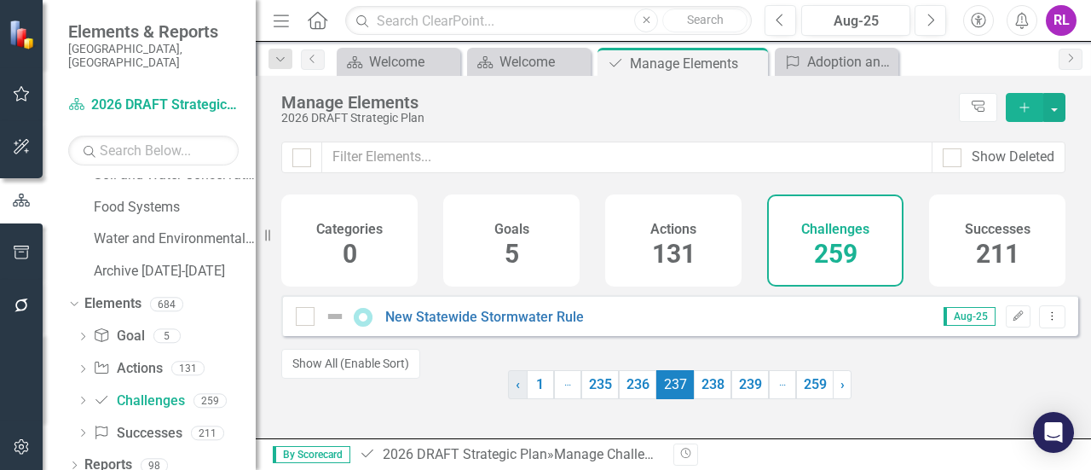
click at [516, 392] on span "‹" at bounding box center [518, 384] width 4 height 16
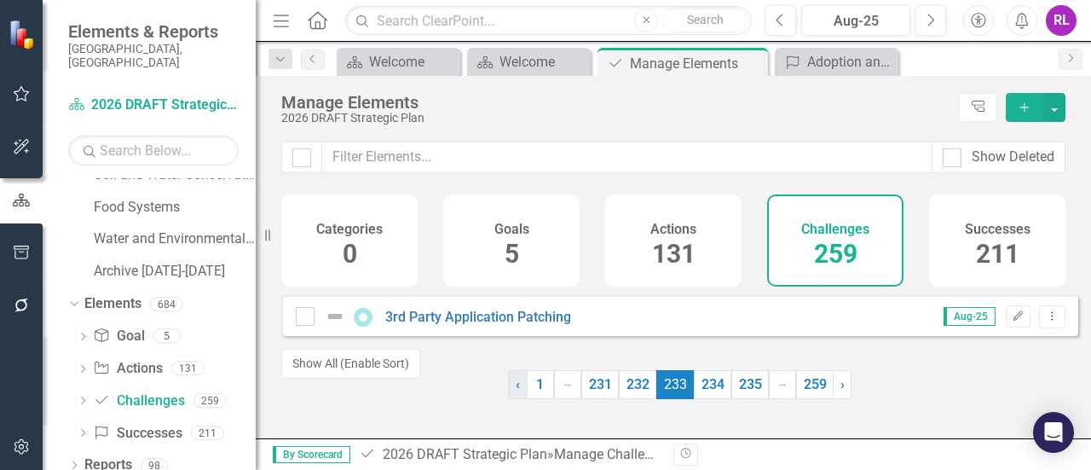
click at [516, 392] on span "‹" at bounding box center [518, 384] width 4 height 16
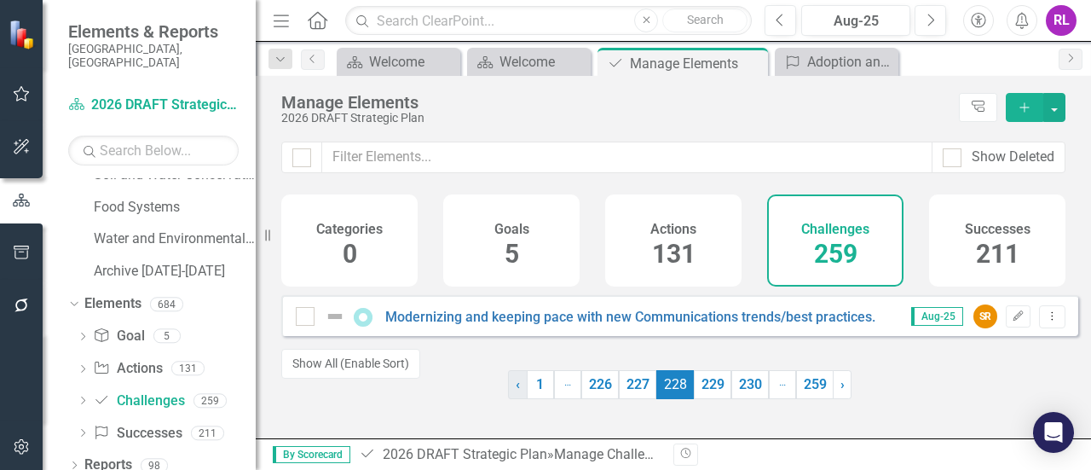
click at [516, 392] on span "‹" at bounding box center [518, 384] width 4 height 16
click at [532, 397] on link "1" at bounding box center [540, 384] width 27 height 29
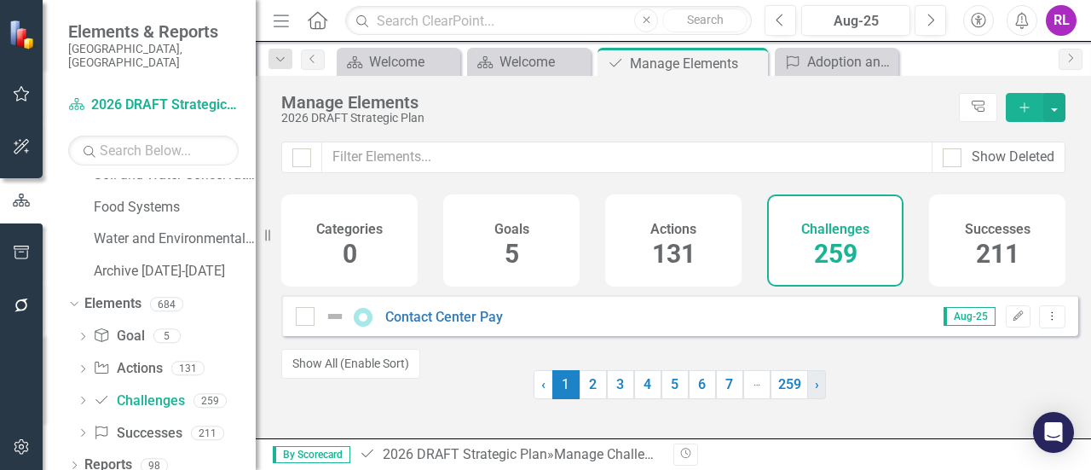
click at [815, 392] on span "›" at bounding box center [817, 384] width 4 height 16
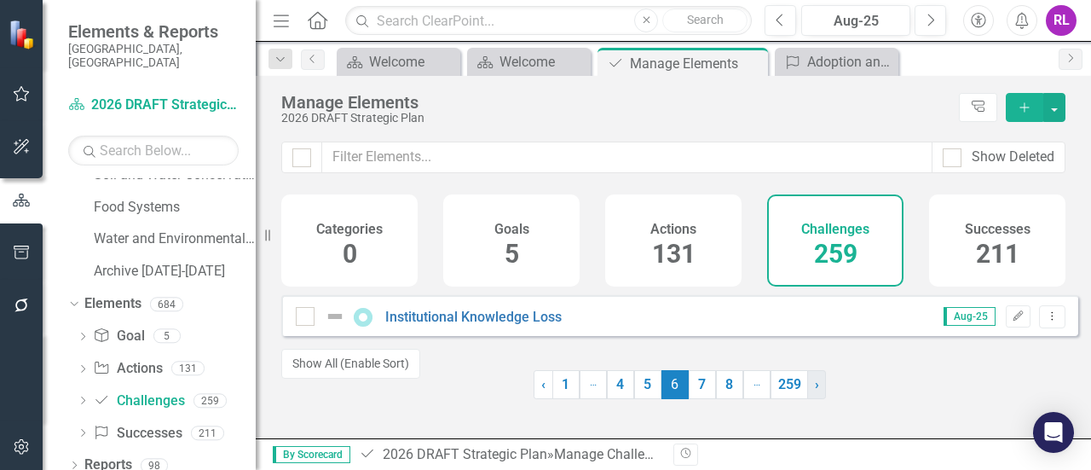
click at [815, 392] on span "›" at bounding box center [817, 384] width 4 height 16
click at [817, 392] on span "›" at bounding box center [819, 384] width 4 height 16
click at [811, 395] on link "› Next" at bounding box center [819, 384] width 19 height 29
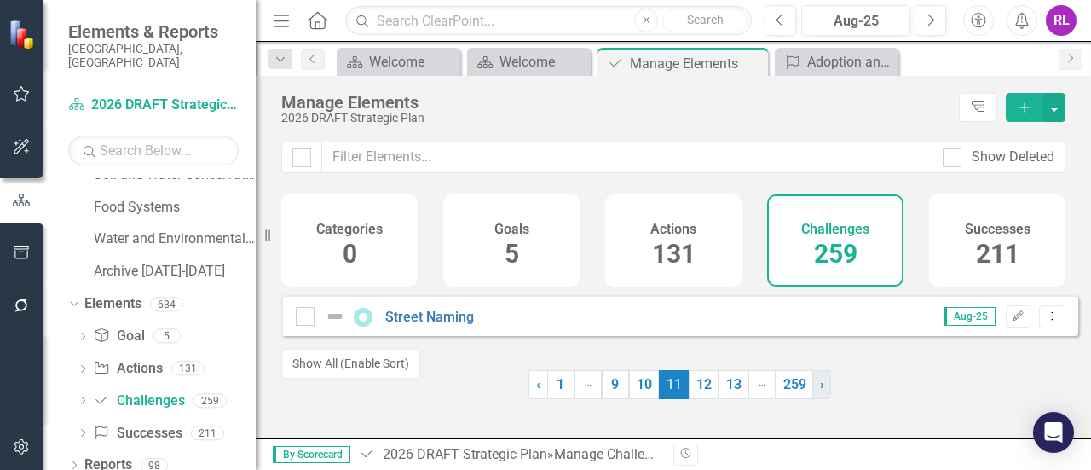
click at [812, 395] on link "› Next" at bounding box center [821, 384] width 19 height 29
click at [813, 395] on link "› Next" at bounding box center [822, 384] width 19 height 29
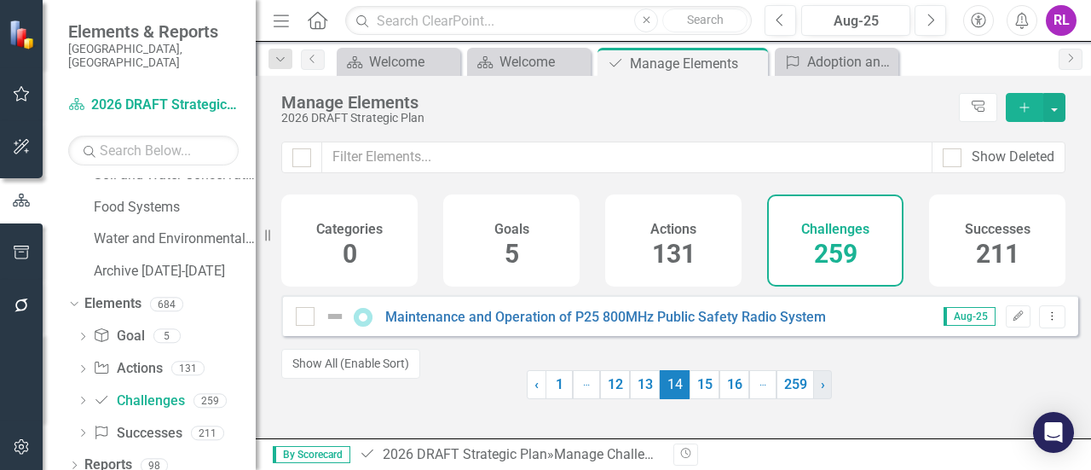
click at [813, 395] on link "› Next" at bounding box center [822, 384] width 19 height 29
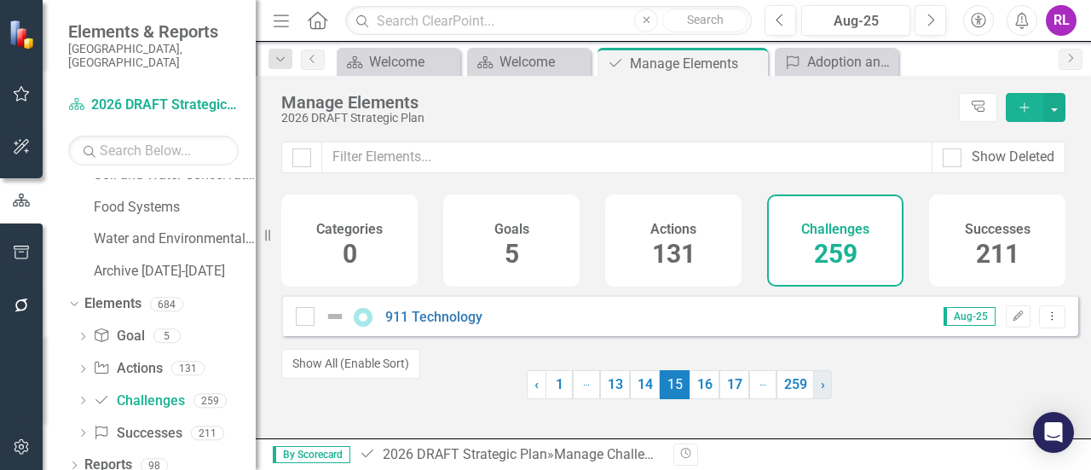
click at [813, 395] on link "› Next" at bounding box center [822, 384] width 19 height 29
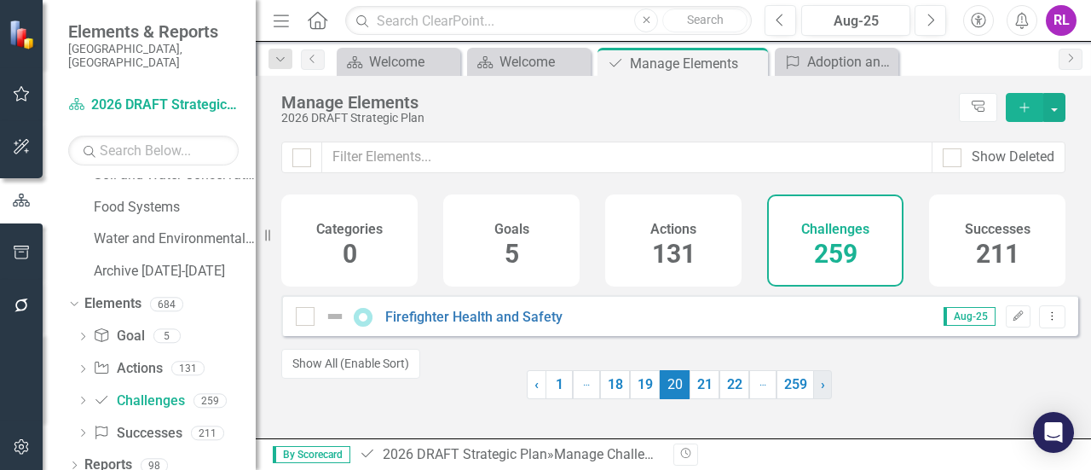
click at [813, 395] on link "› Next" at bounding box center [822, 384] width 19 height 29
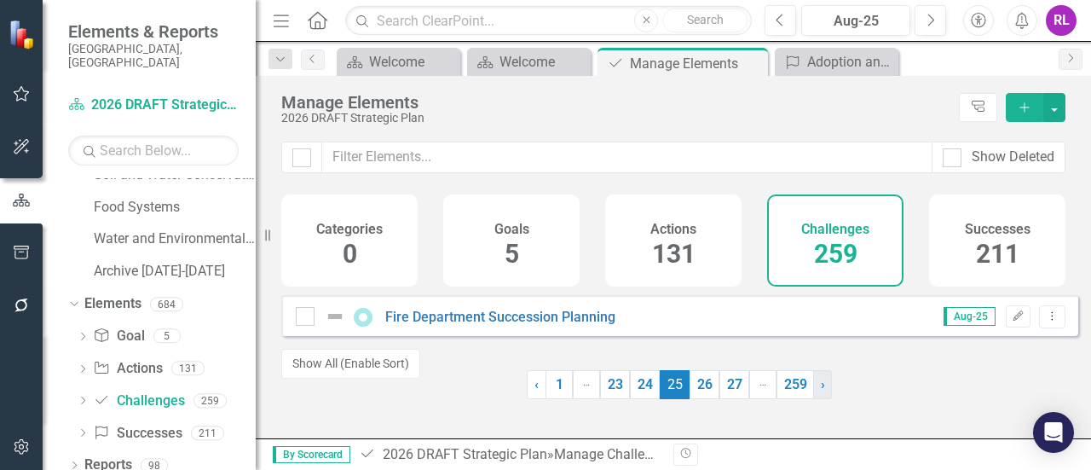
click at [813, 395] on link "› Next" at bounding box center [822, 384] width 19 height 29
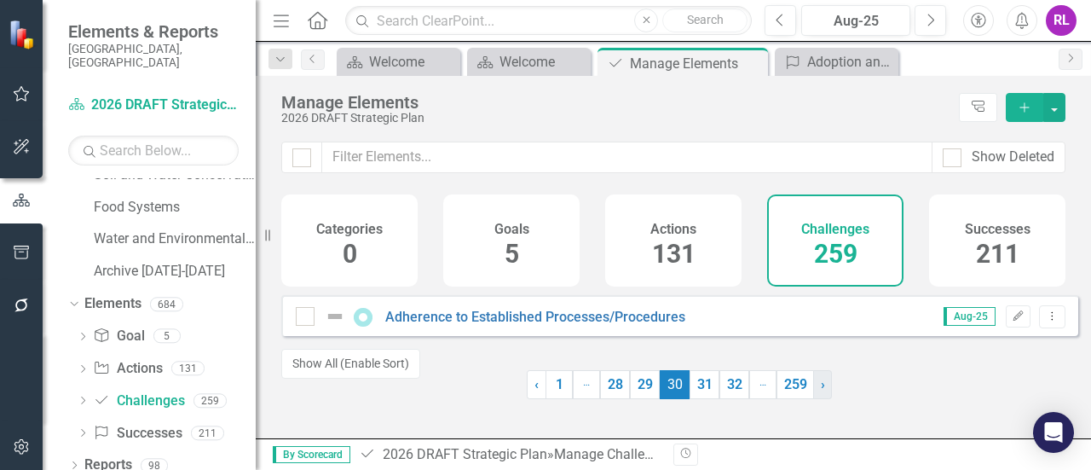
click at [813, 395] on link "› Next" at bounding box center [822, 384] width 19 height 29
click at [437, 325] on link "Economic Stabilization and Sustainability" at bounding box center [510, 316] width 251 height 16
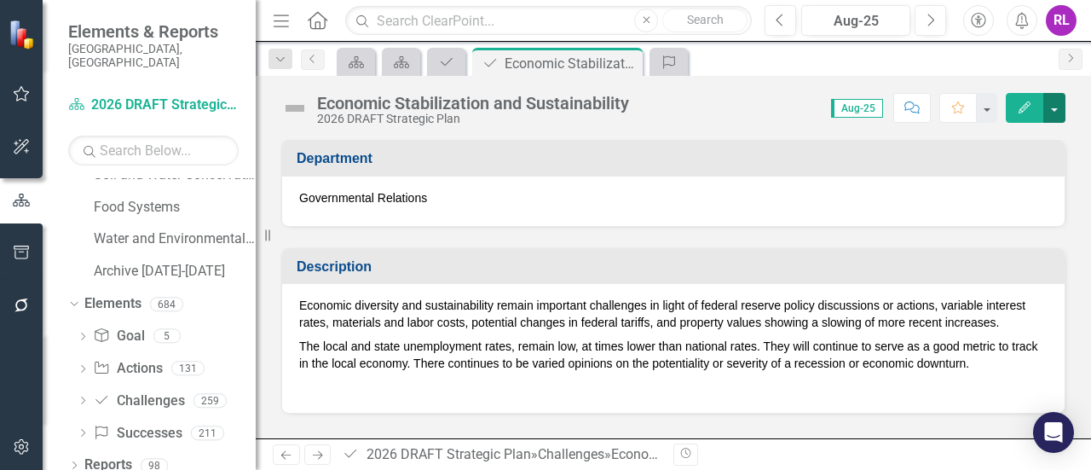
click at [1050, 108] on button "button" at bounding box center [1054, 108] width 22 height 30
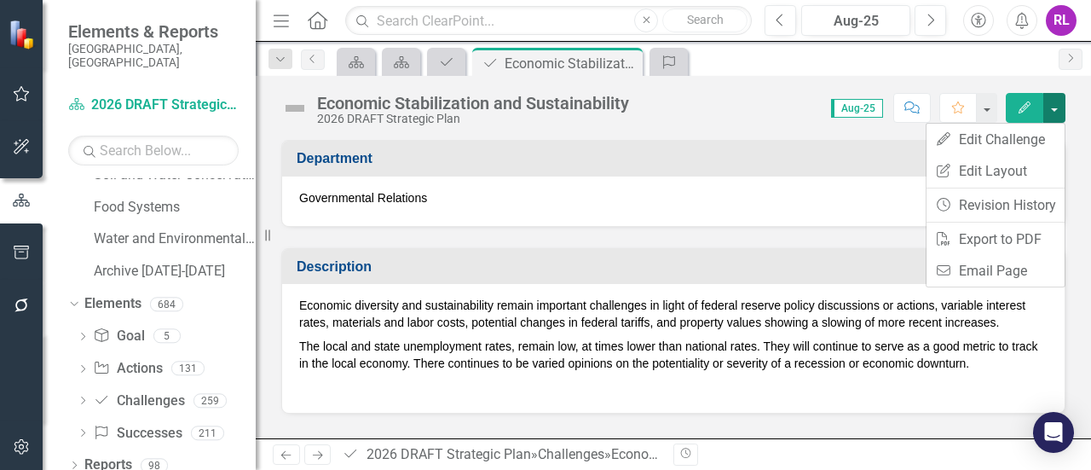
click at [1050, 108] on button "button" at bounding box center [1054, 108] width 22 height 30
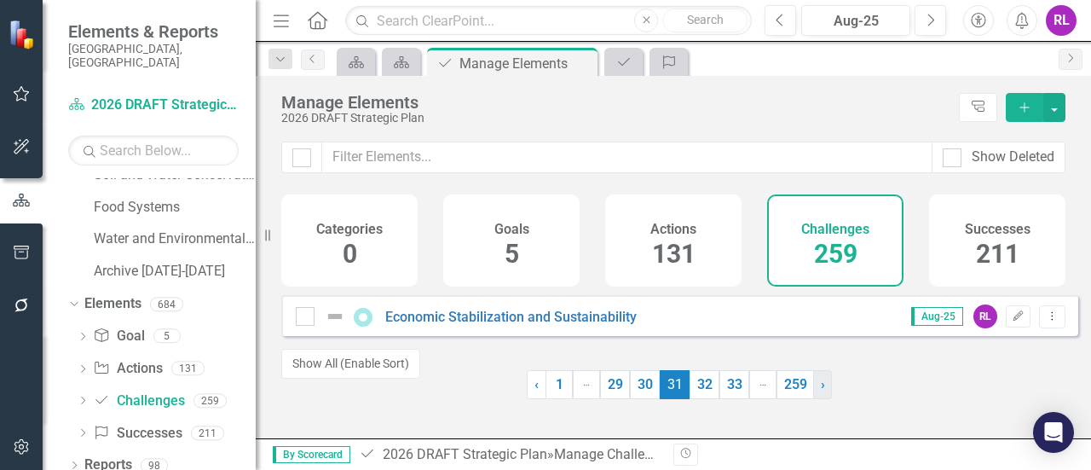
click at [820, 399] on link "› Next" at bounding box center [822, 384] width 19 height 29
click at [558, 325] on link "Workforce Development and Retention" at bounding box center [503, 316] width 237 height 16
click at [813, 399] on link "› Next" at bounding box center [822, 384] width 19 height 29
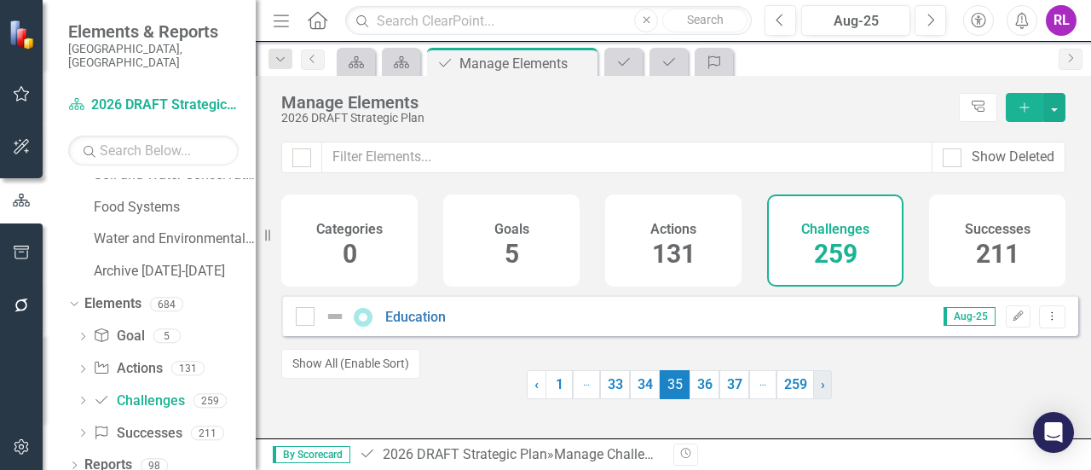
click at [813, 399] on link "› Next" at bounding box center [822, 384] width 19 height 29
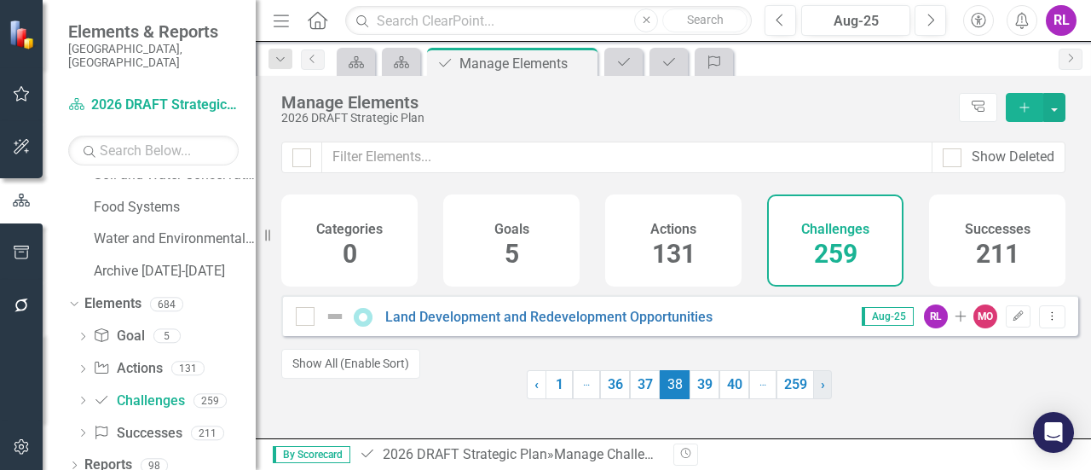
click at [813, 399] on link "› Next" at bounding box center [822, 384] width 19 height 29
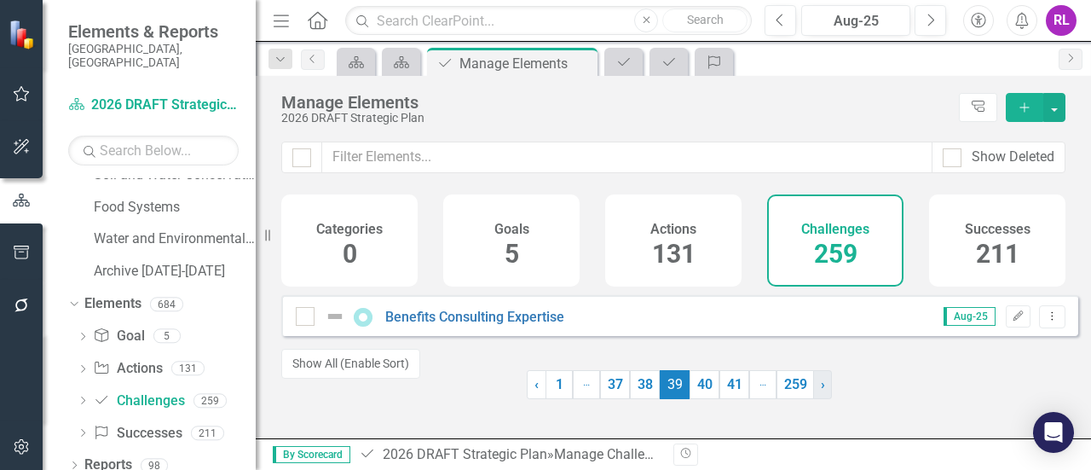
click at [813, 399] on link "› Next" at bounding box center [822, 384] width 19 height 29
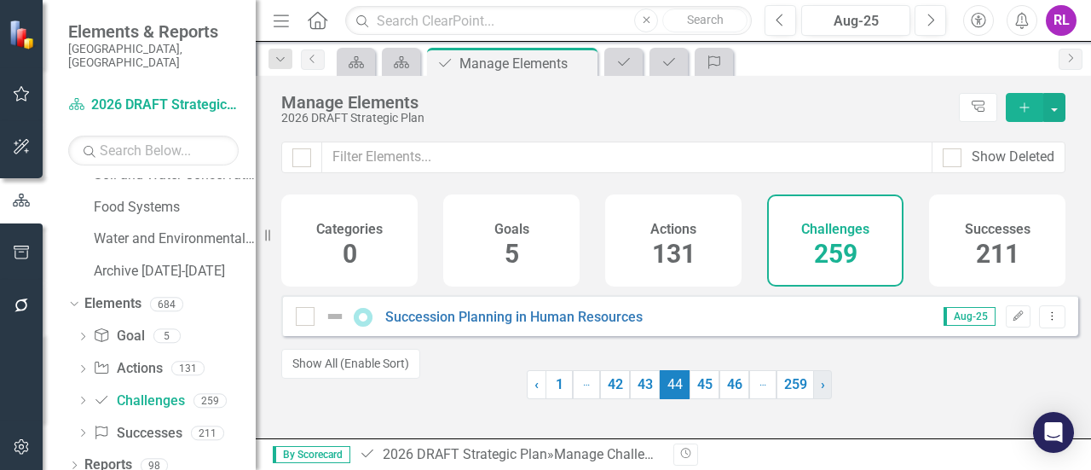
click at [813, 399] on link "› Next" at bounding box center [822, 384] width 19 height 29
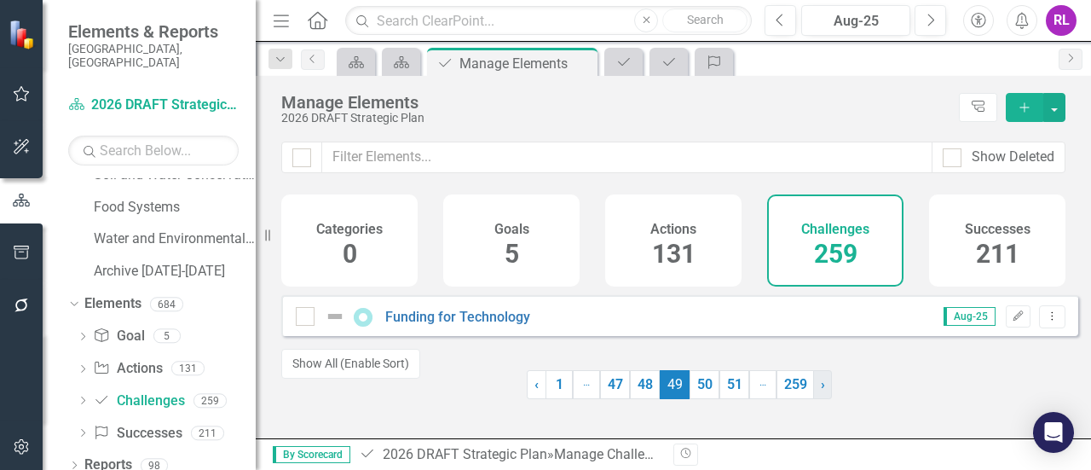
click at [813, 399] on link "› Next" at bounding box center [822, 384] width 19 height 29
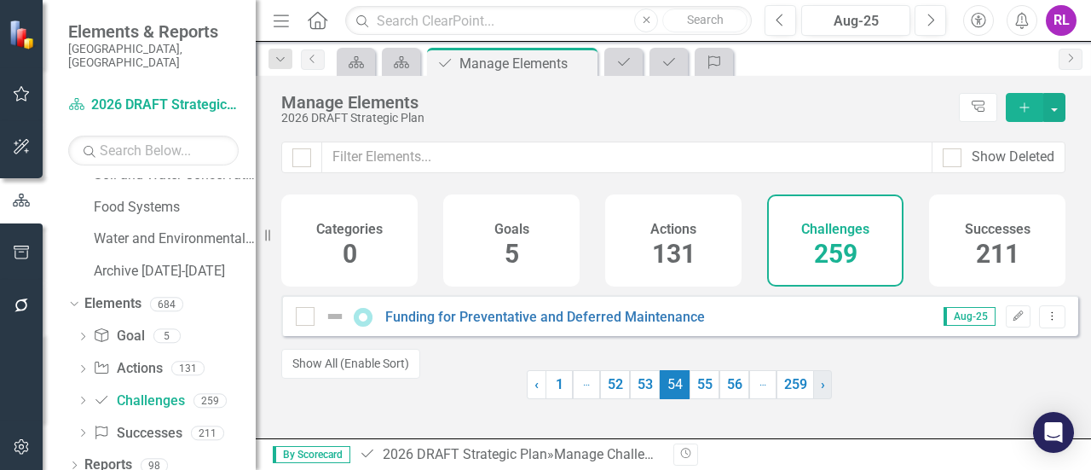
click at [813, 399] on link "› Next" at bounding box center [822, 384] width 19 height 29
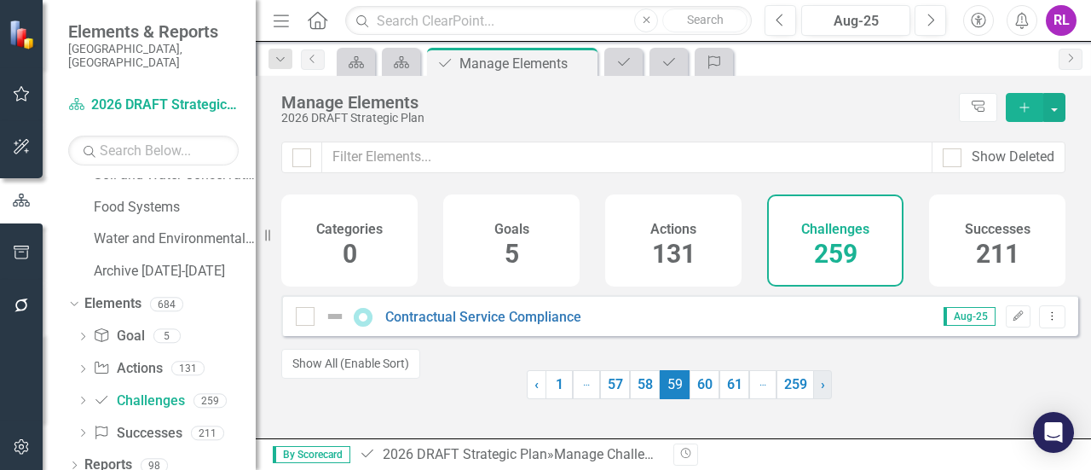
click at [813, 399] on link "› Next" at bounding box center [822, 384] width 19 height 29
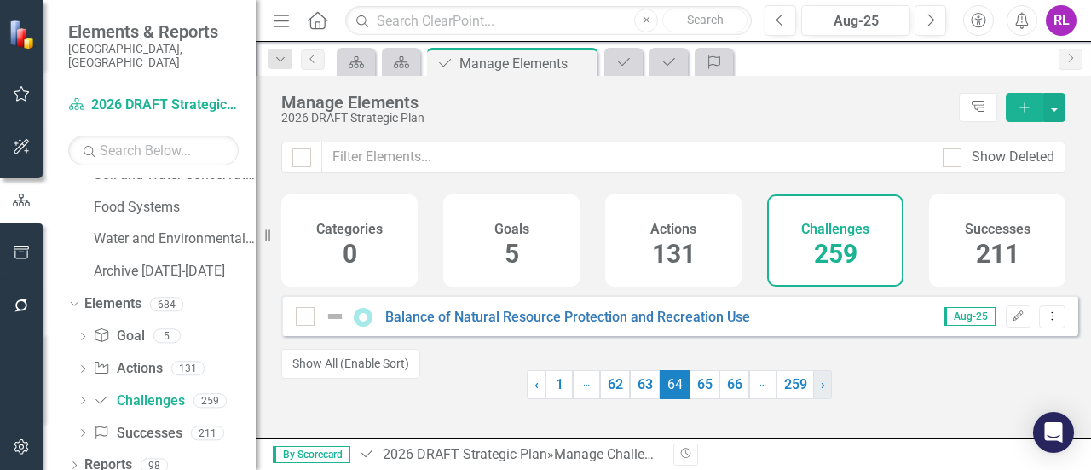
click at [813, 399] on link "› Next" at bounding box center [822, 384] width 19 height 29
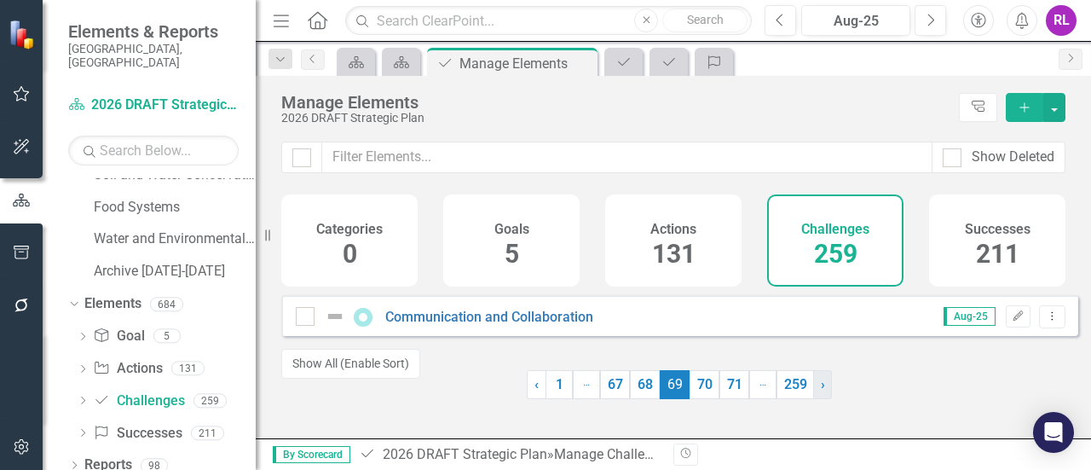
click at [813, 399] on link "› Next" at bounding box center [822, 384] width 19 height 29
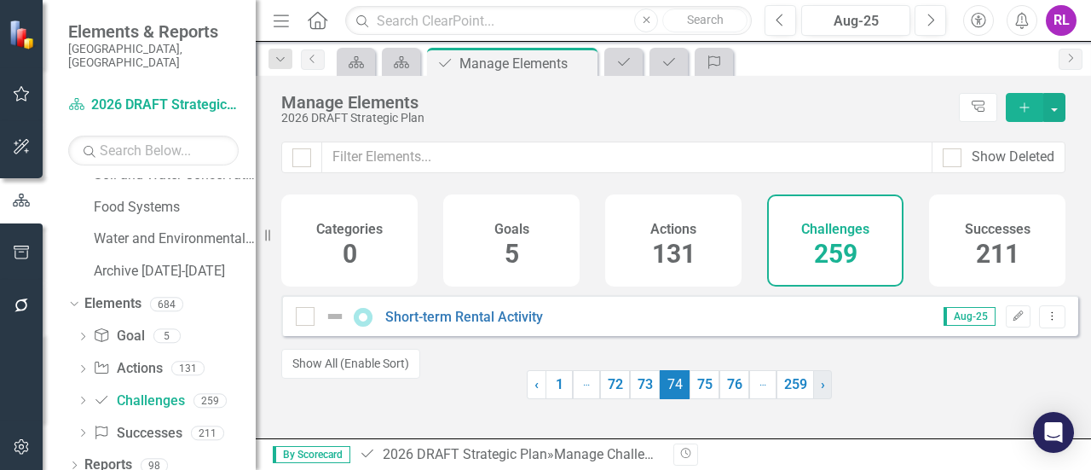
click at [813, 399] on link "› Next" at bounding box center [822, 384] width 19 height 29
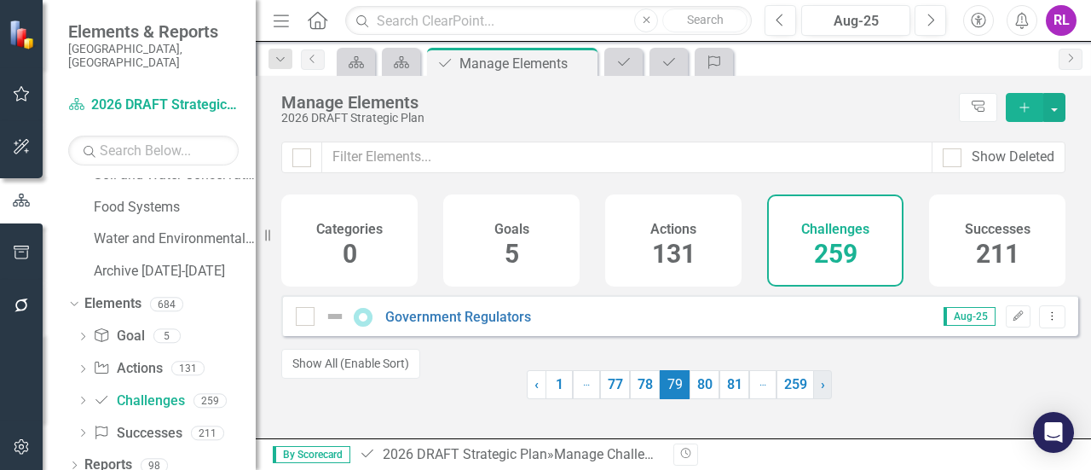
click at [813, 399] on link "› Next" at bounding box center [822, 384] width 19 height 29
click at [534, 392] on span "‹" at bounding box center [536, 384] width 4 height 16
click at [479, 325] on link "State Preemption of County Authority" at bounding box center [499, 316] width 229 height 16
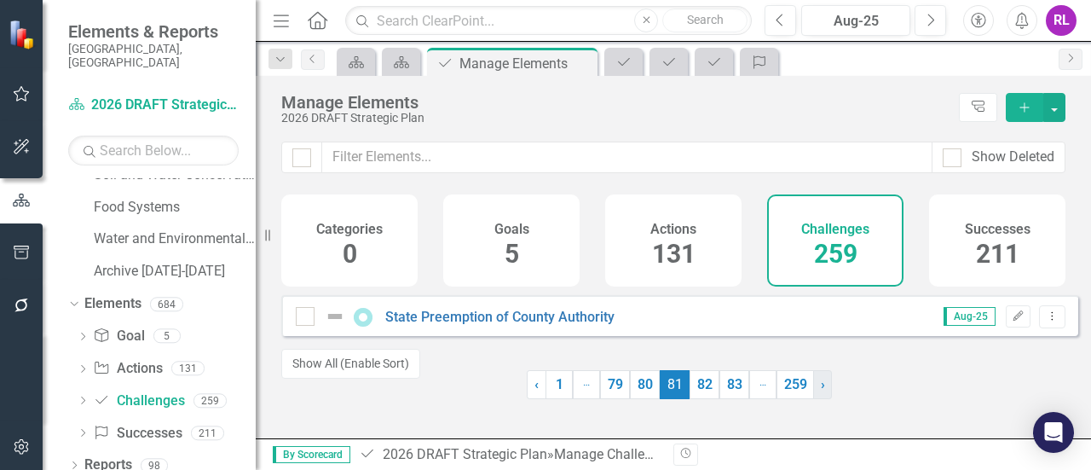
click at [819, 398] on link "› Next" at bounding box center [822, 384] width 19 height 29
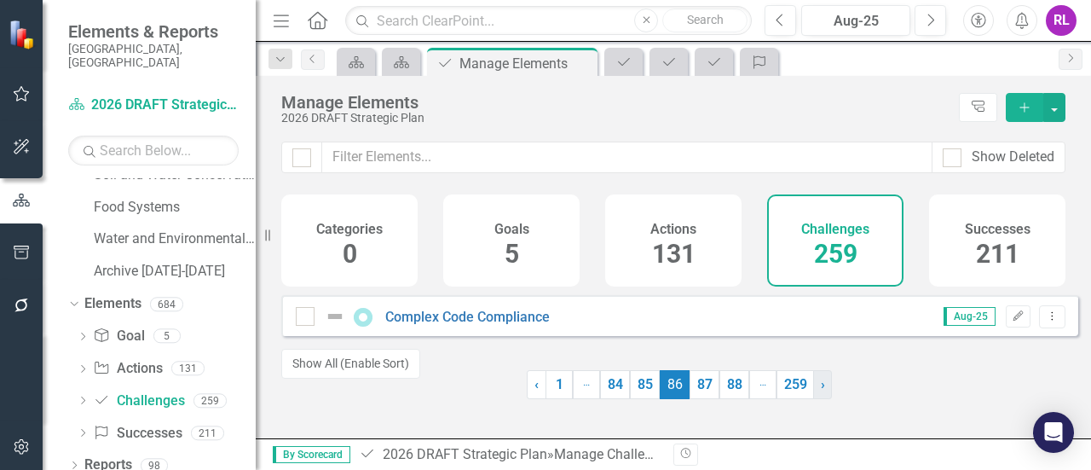
click at [819, 398] on link "› Next" at bounding box center [822, 384] width 19 height 29
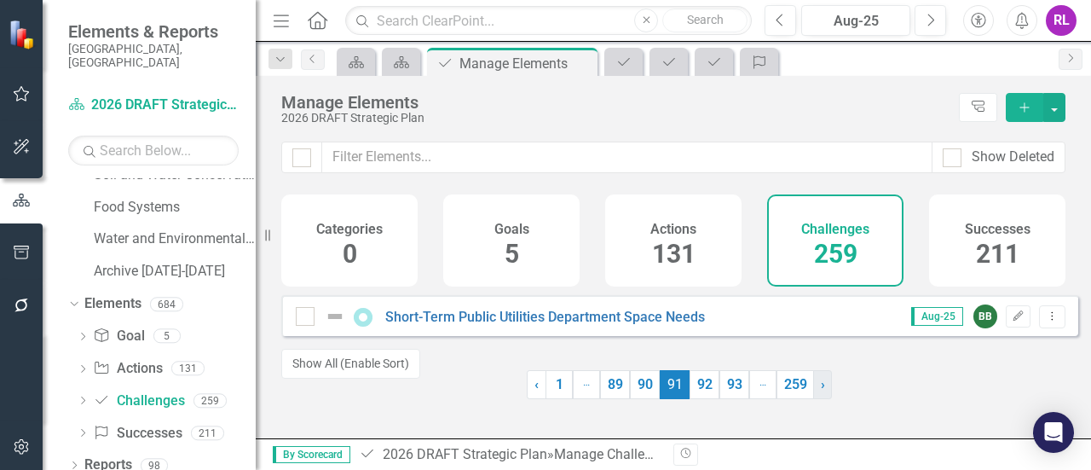
click at [819, 398] on link "› Next" at bounding box center [822, 384] width 19 height 29
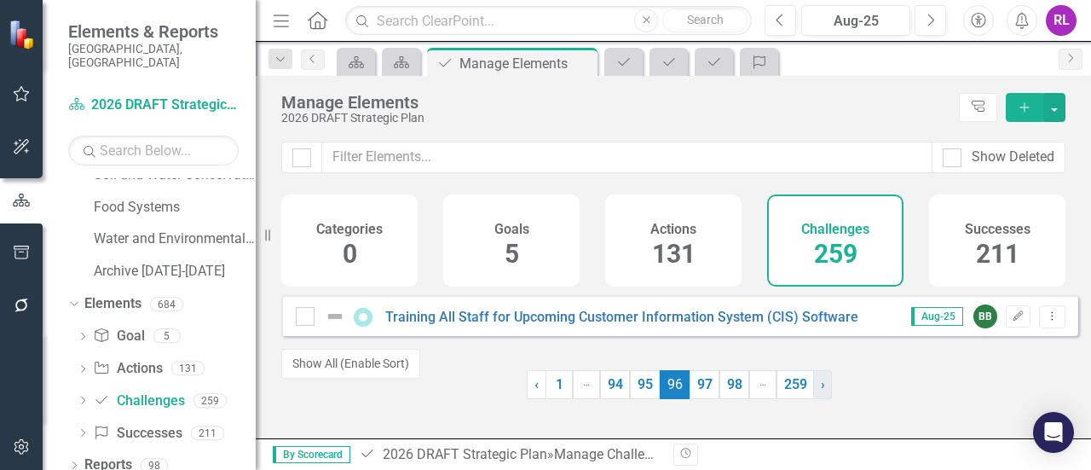
click at [819, 398] on link "› Next" at bounding box center [822, 384] width 19 height 29
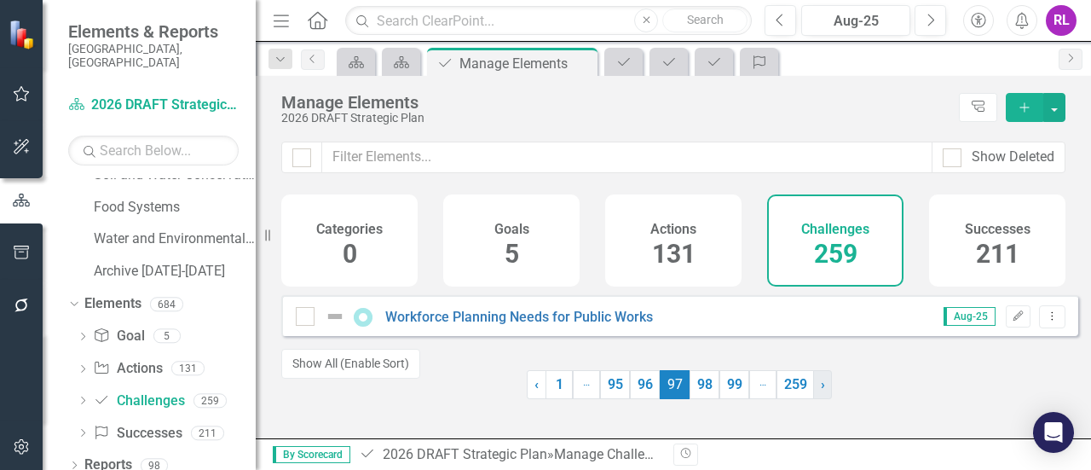
click at [819, 398] on link "› Next" at bounding box center [822, 384] width 19 height 29
click at [825, 392] on span "›" at bounding box center [827, 384] width 4 height 16
click at [821, 398] on link "› Next" at bounding box center [830, 384] width 19 height 29
click at [825, 398] on link "› Next" at bounding box center [834, 384] width 19 height 29
click at [819, 398] on link "259" at bounding box center [810, 384] width 37 height 29
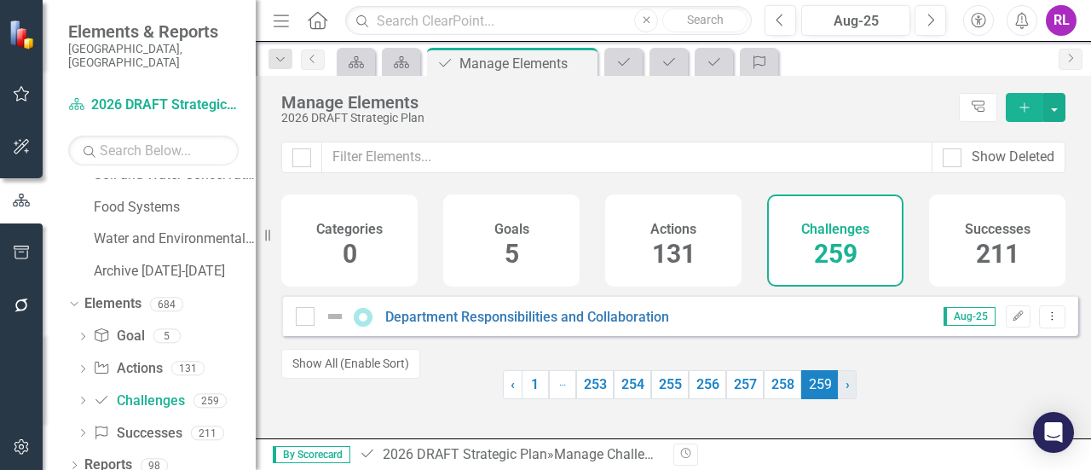
click at [819, 398] on span "259 (current)" at bounding box center [819, 384] width 37 height 29
click at [591, 399] on link "253" at bounding box center [594, 384] width 37 height 29
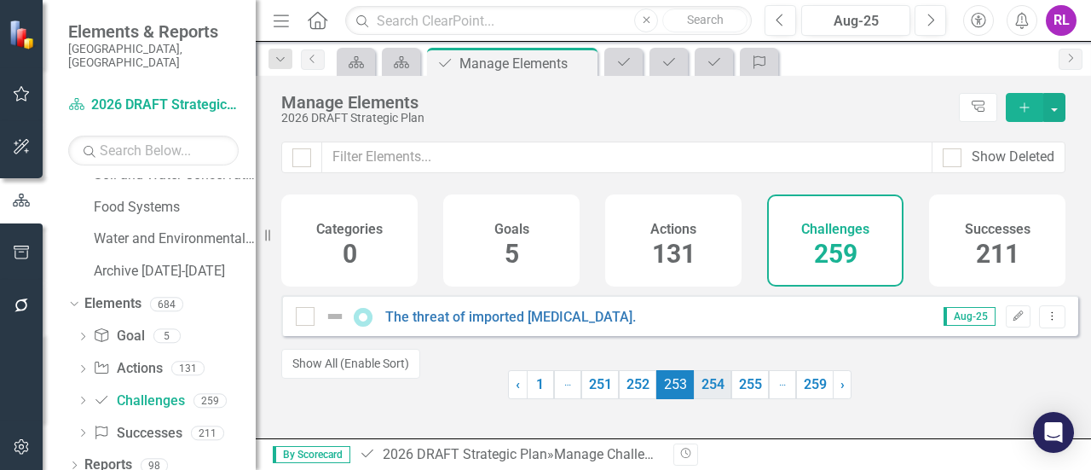
click at [700, 399] on link "254" at bounding box center [712, 384] width 37 height 29
click at [716, 397] on link "255" at bounding box center [712, 384] width 37 height 29
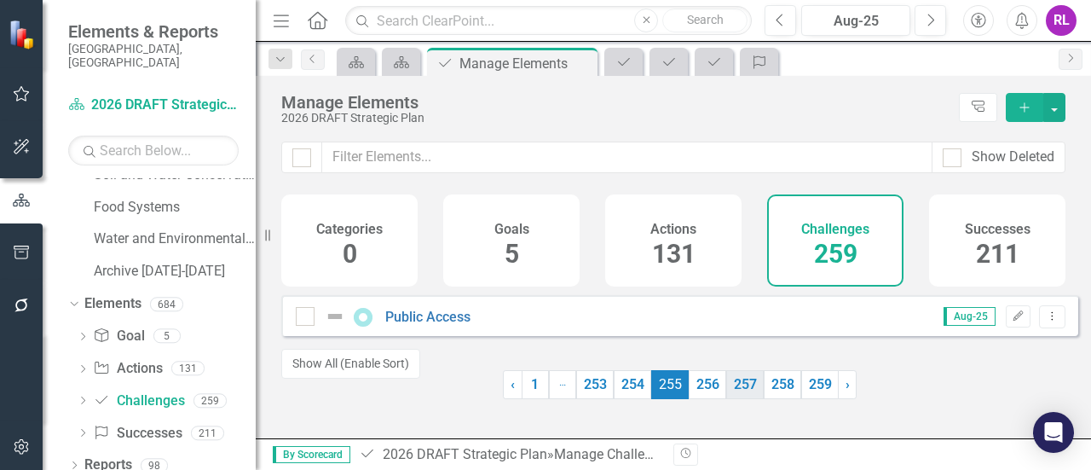
click at [741, 390] on link "257" at bounding box center [744, 384] width 37 height 29
click at [771, 396] on link "258" at bounding box center [782, 384] width 37 height 29
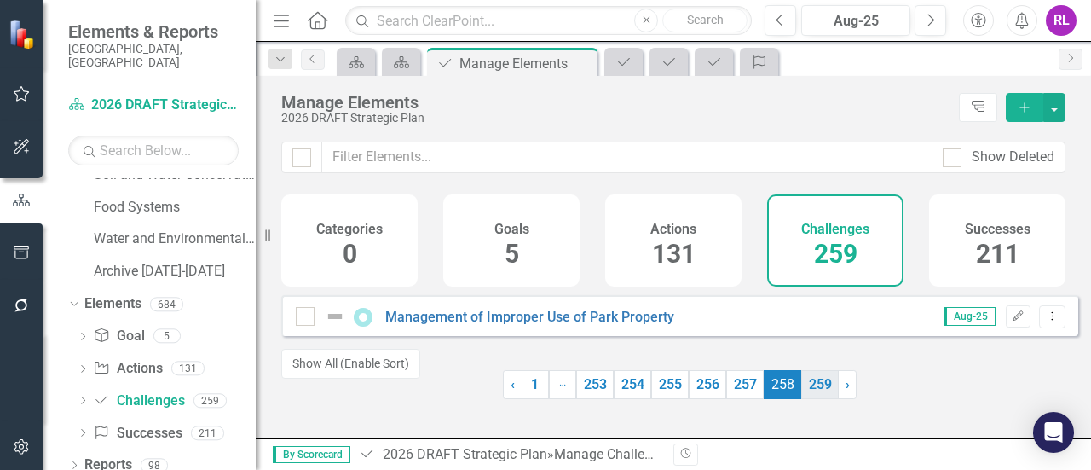
click at [803, 395] on link "259" at bounding box center [819, 384] width 37 height 29
click at [845, 392] on span "›" at bounding box center [847, 384] width 4 height 16
